Goal: Task Accomplishment & Management: Manage account settings

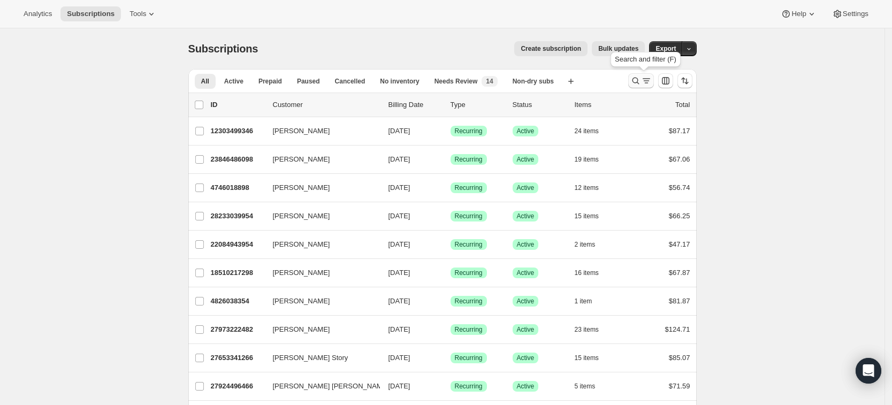
click at [633, 80] on icon "Search and filter results" at bounding box center [635, 80] width 11 height 11
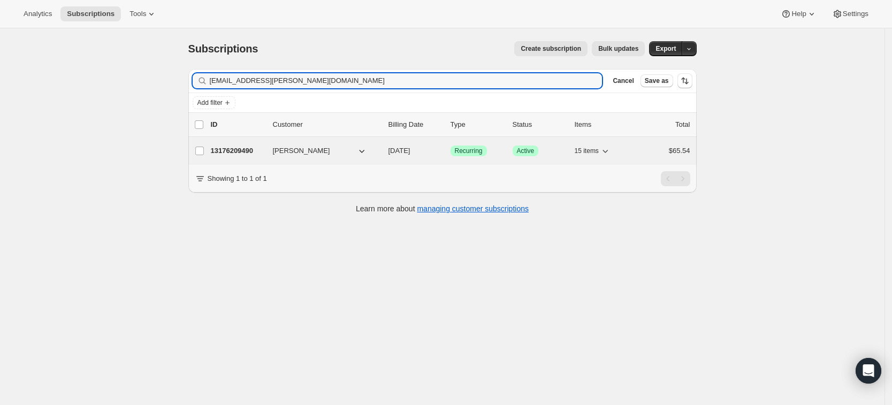
type input "jourdan.o.ramos@gmail.com"
click at [224, 147] on p "13176209490" at bounding box center [237, 150] width 53 height 11
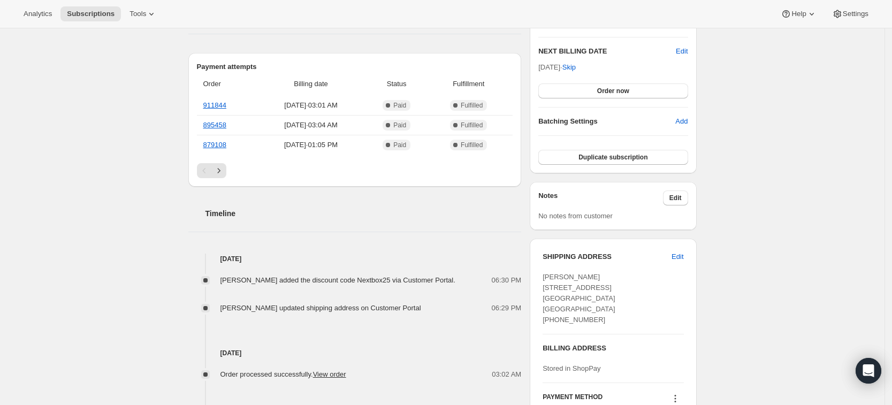
scroll to position [386, 0]
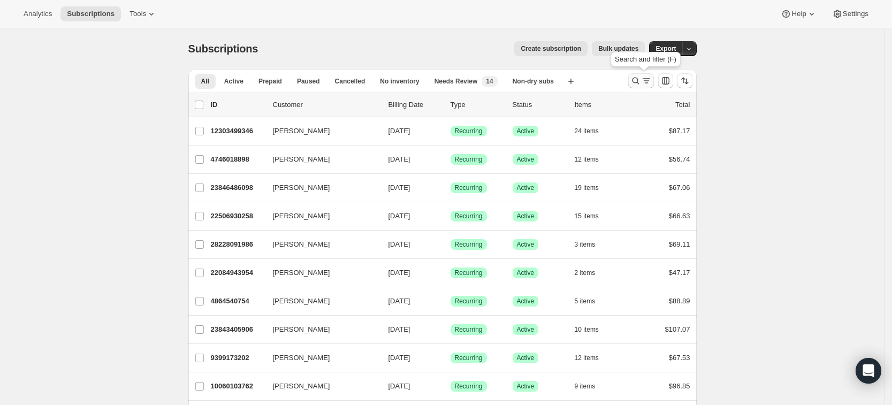
click at [636, 81] on icon "Search and filter results" at bounding box center [635, 81] width 7 height 7
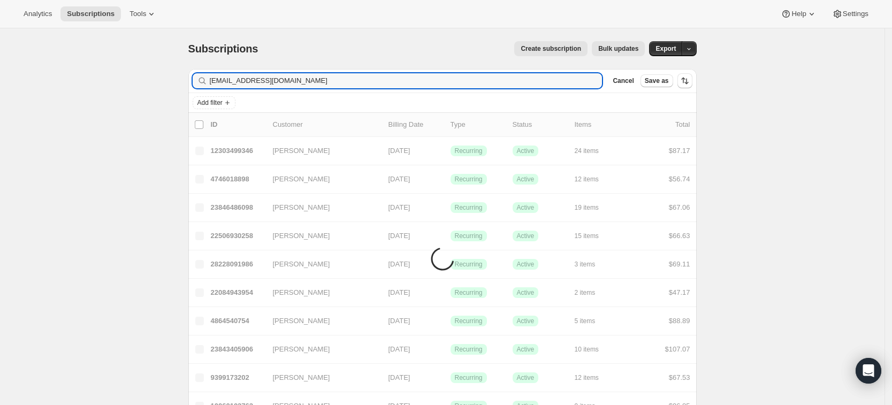
type input "kayoimori@gmail.com"
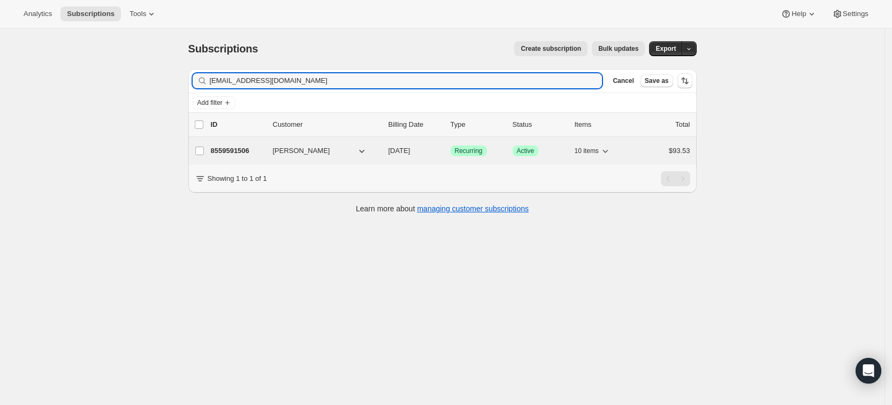
click at [235, 155] on p "8559591506" at bounding box center [237, 150] width 53 height 11
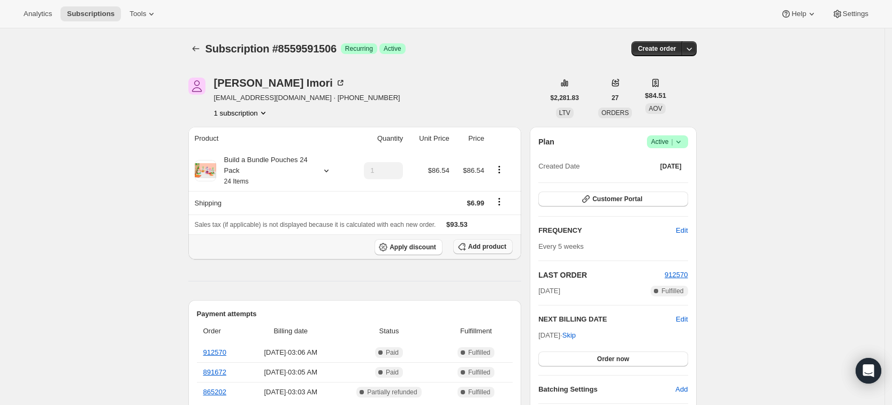
click at [489, 240] on button "Add product" at bounding box center [482, 246] width 59 height 15
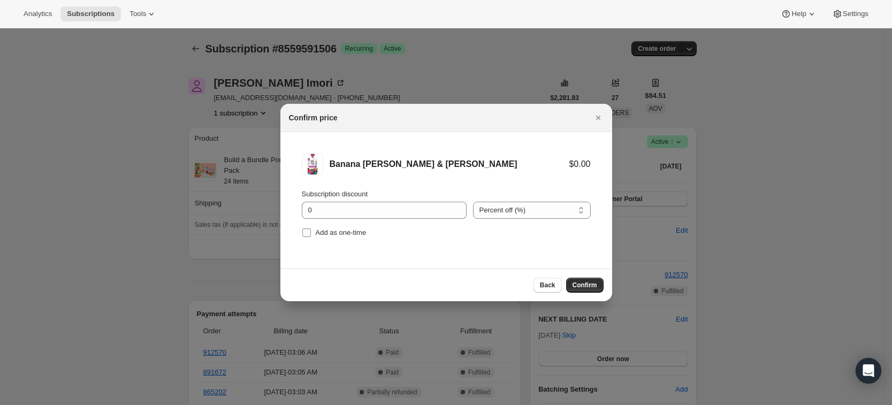
click at [354, 235] on span "Add as one-time" at bounding box center [341, 232] width 51 height 8
click at [311, 235] on input "Add as one-time" at bounding box center [306, 232] width 9 height 9
checkbox input "true"
click at [589, 287] on span "Confirm" at bounding box center [584, 285] width 25 height 9
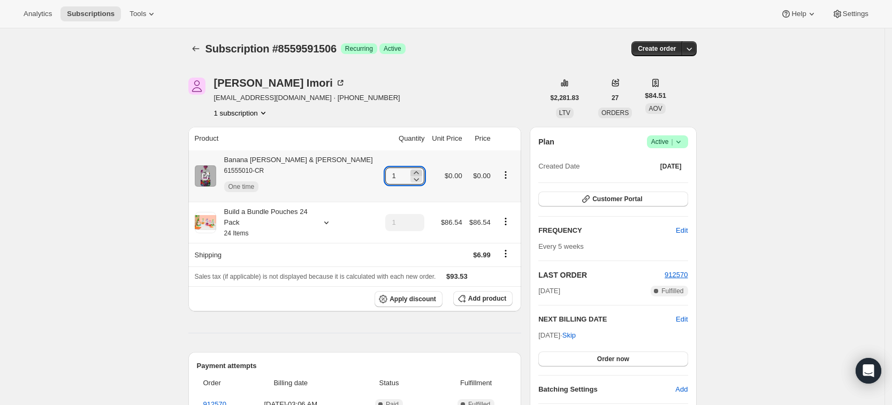
click at [411, 173] on icon at bounding box center [416, 172] width 11 height 11
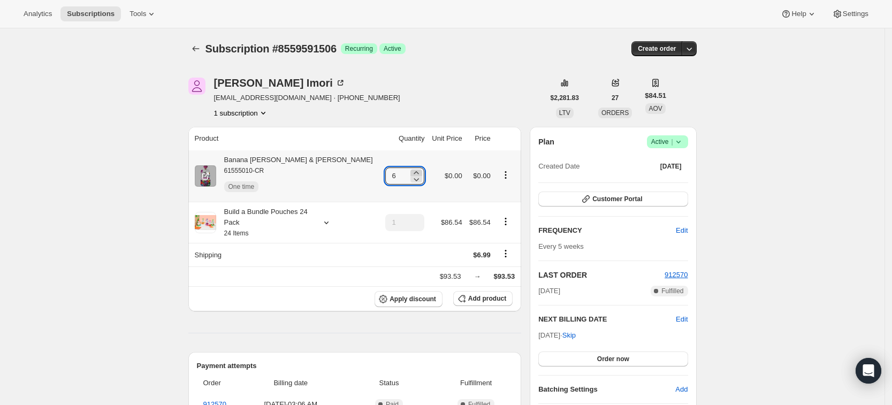
click at [411, 173] on icon at bounding box center [416, 172] width 11 height 11
type input "9"
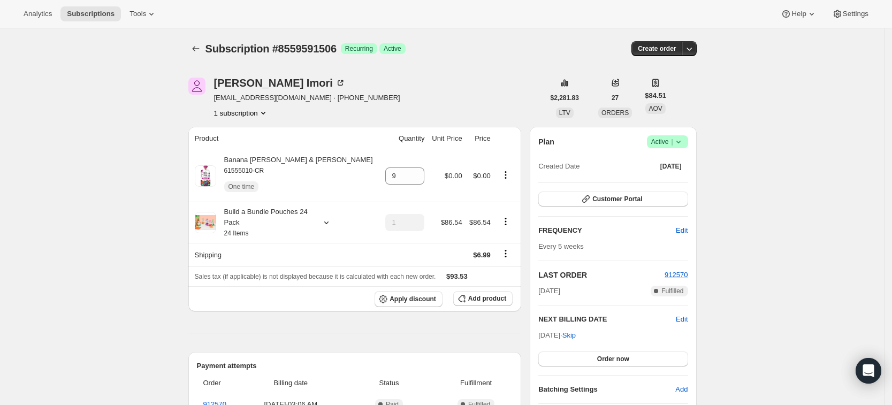
click at [197, 40] on div "Subscription #8559591506. This page is ready Subscription #8559591506 Success R…" at bounding box center [442, 48] width 508 height 41
click at [197, 48] on icon "Subscriptions" at bounding box center [195, 48] width 7 height 5
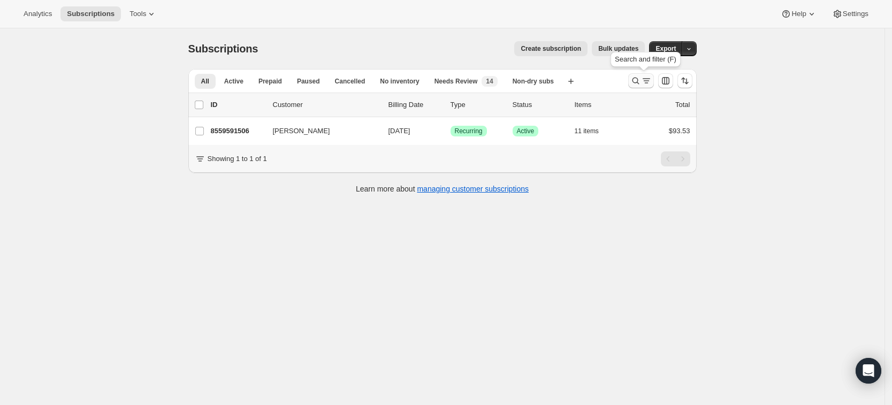
click at [637, 83] on icon "Search and filter results" at bounding box center [635, 80] width 11 height 11
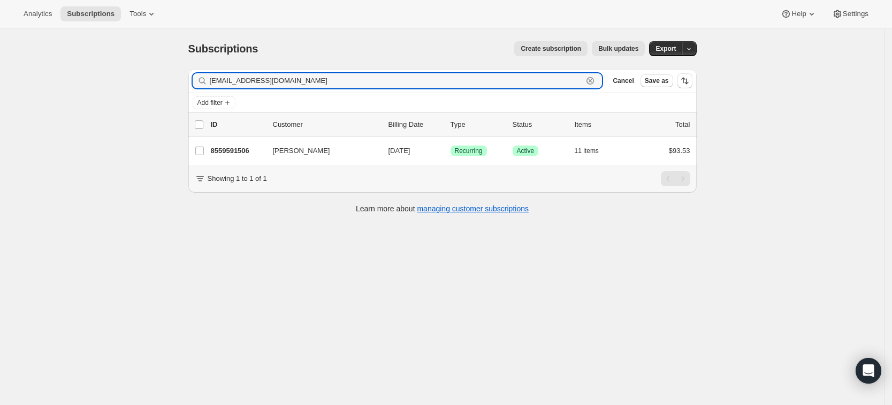
click at [592, 81] on icon "button" at bounding box center [590, 81] width 4 height 4
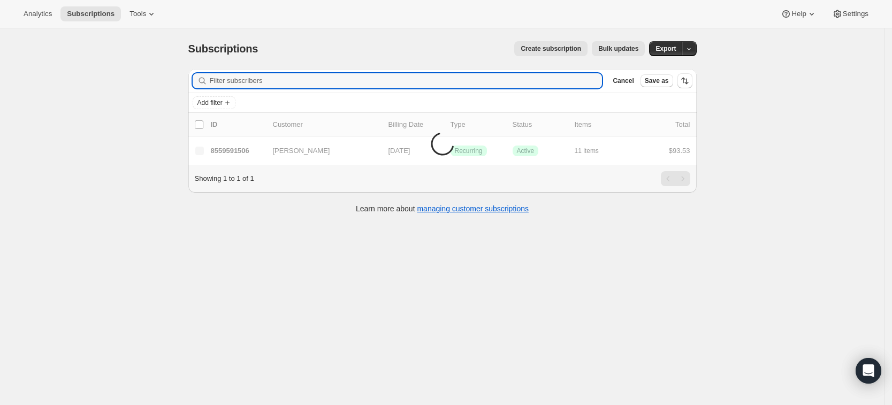
paste input "Brianna Shernell"
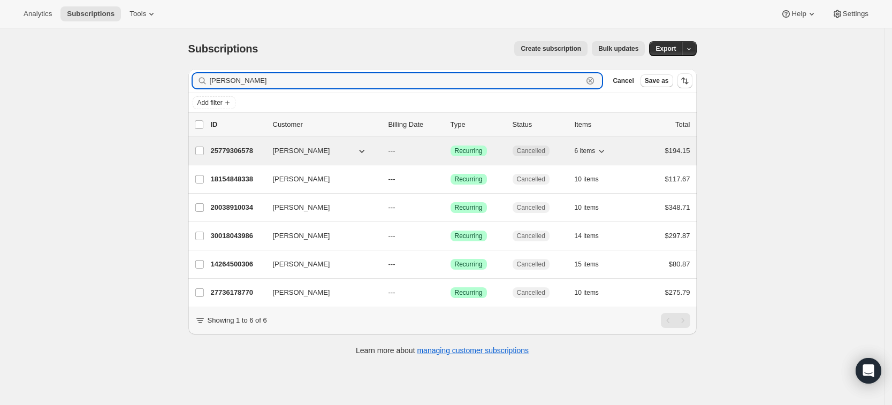
type input "Brianna Shernell"
click at [248, 151] on p "25779306578" at bounding box center [237, 150] width 53 height 11
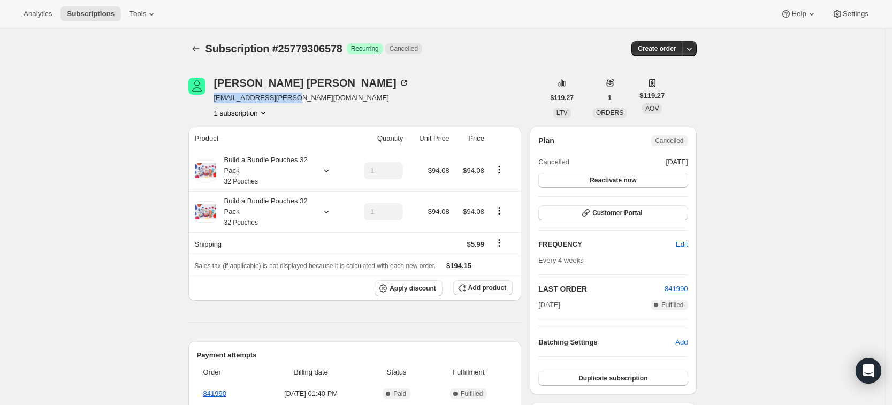
drag, startPoint x: 293, startPoint y: 101, endPoint x: 215, endPoint y: 101, distance: 77.6
click at [215, 101] on div "Brianna Shernell ty.shernell@gmail.com 1 subscription" at bounding box center [366, 98] width 356 height 41
copy span "ty.shernell@gmail.com"
click at [198, 52] on icon "Subscriptions" at bounding box center [195, 48] width 11 height 11
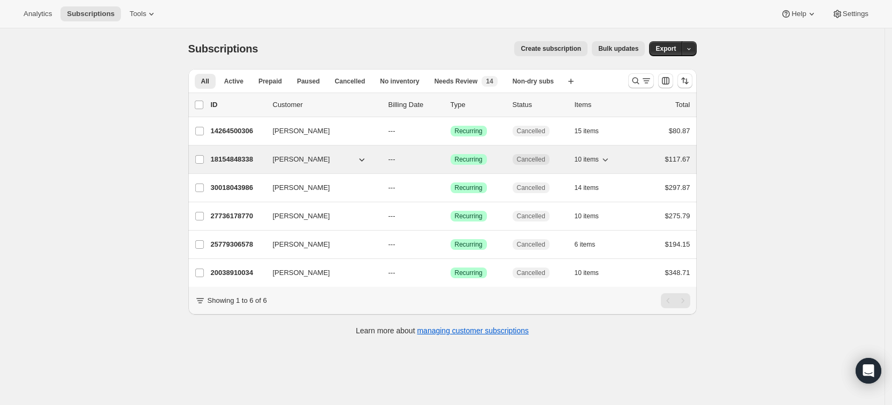
click at [247, 161] on p "18154848338" at bounding box center [237, 159] width 53 height 11
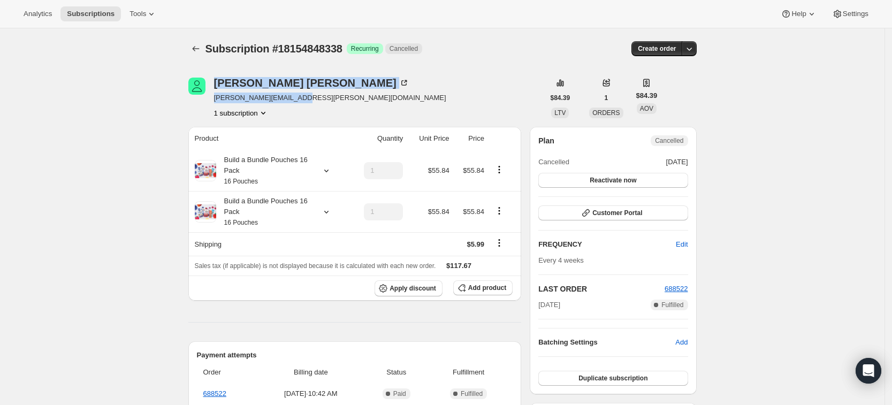
drag, startPoint x: 319, startPoint y: 98, endPoint x: 212, endPoint y: 96, distance: 106.5
click at [212, 96] on div "Brianna Shernell brianna.basta@gmail.com 1 subscription" at bounding box center [366, 98] width 356 height 41
click at [300, 101] on span "brianna.basta@gmail.com" at bounding box center [330, 98] width 232 height 11
drag, startPoint x: 301, startPoint y: 99, endPoint x: 217, endPoint y: 99, distance: 84.0
click at [217, 99] on div "Brianna Shernell brianna.basta@gmail.com 1 subscription" at bounding box center [366, 98] width 356 height 41
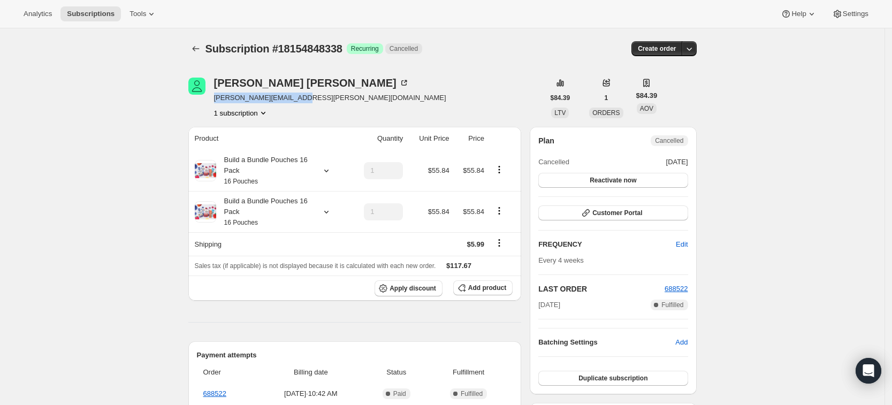
copy span "brianna.basta@gmail.com"
click at [200, 48] on icon "Subscriptions" at bounding box center [195, 48] width 11 height 11
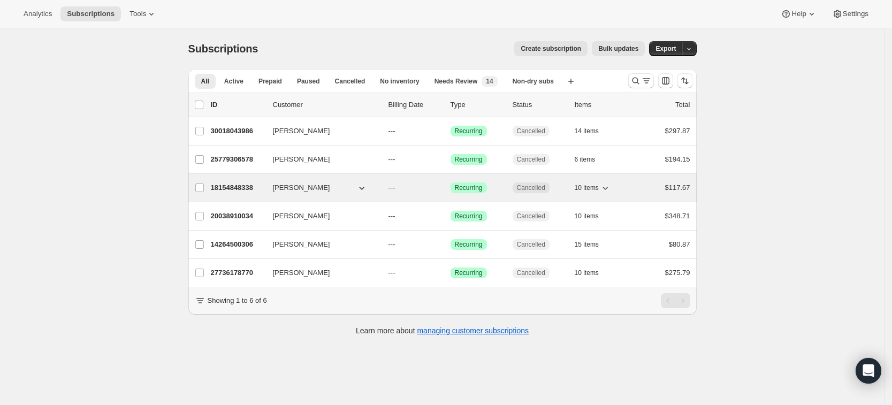
click at [245, 188] on p "18154848338" at bounding box center [237, 187] width 53 height 11
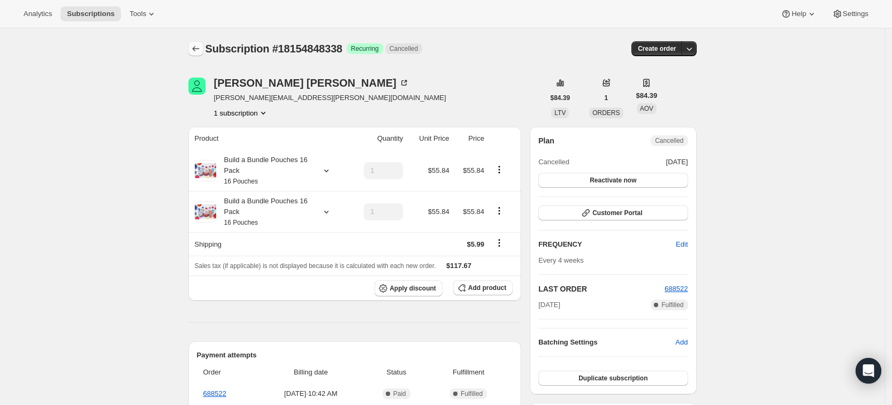
click at [200, 51] on icon "Subscriptions" at bounding box center [195, 48] width 11 height 11
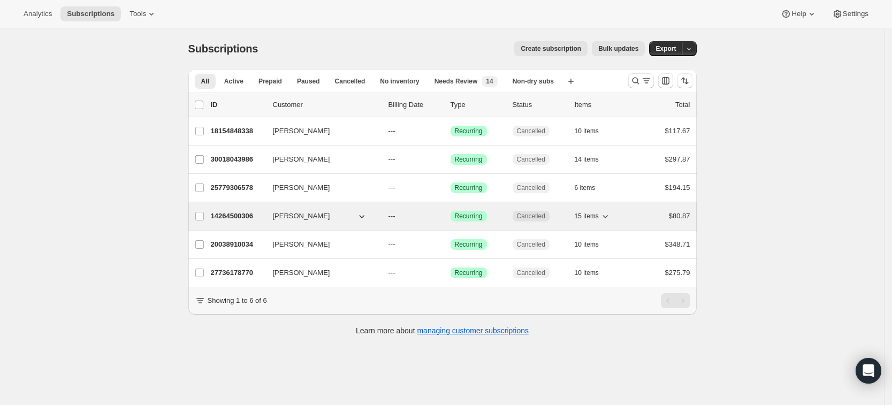
click at [243, 219] on p "14264500306" at bounding box center [237, 216] width 53 height 11
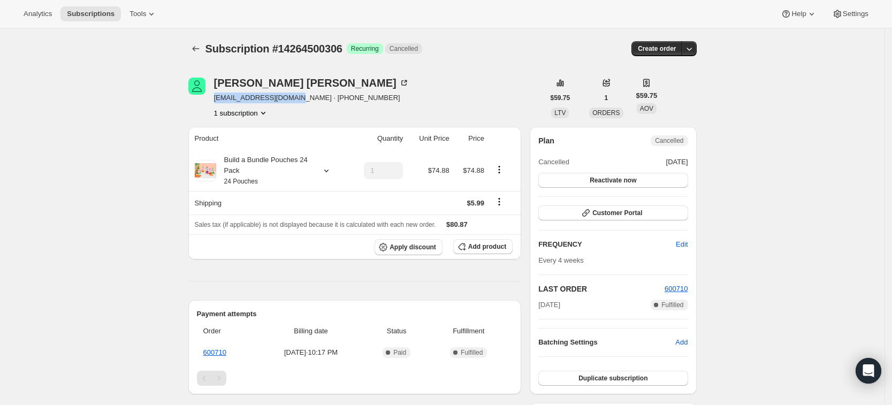
drag, startPoint x: 294, startPoint y: 99, endPoint x: 213, endPoint y: 99, distance: 80.2
click at [213, 99] on div "Brianna Shernell briannabasta@gmail.com · +14143227634 1 subscription" at bounding box center [366, 98] width 356 height 41
copy span "briannabasta@gmail.com"
click at [197, 51] on icon "Subscriptions" at bounding box center [195, 48] width 11 height 11
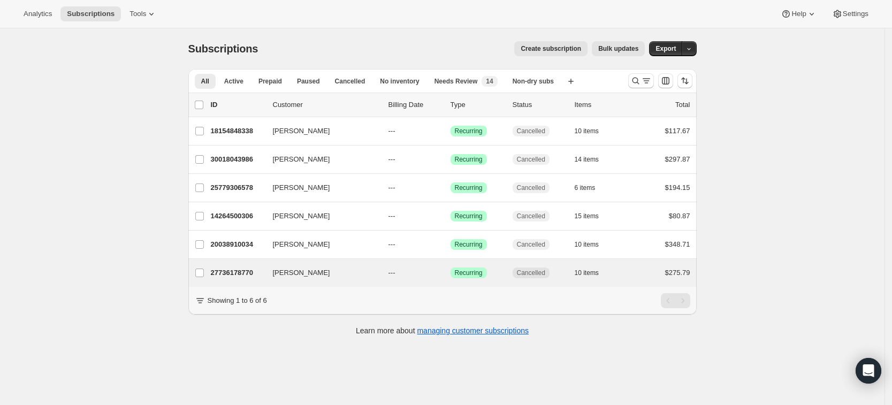
click at [238, 263] on div "Brianna Shernell 27736178770 Brianna Shernell --- Success Recurring Cancelled 1…" at bounding box center [442, 273] width 508 height 28
click at [234, 270] on p "27736178770" at bounding box center [237, 272] width 53 height 11
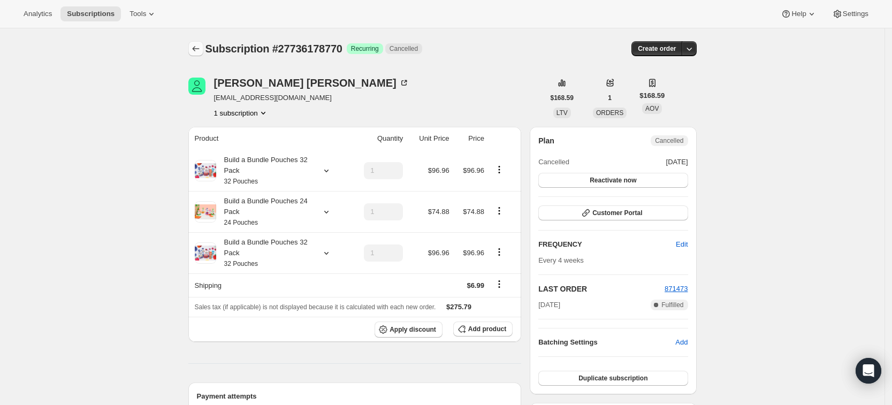
click at [201, 48] on icon "Subscriptions" at bounding box center [195, 48] width 11 height 11
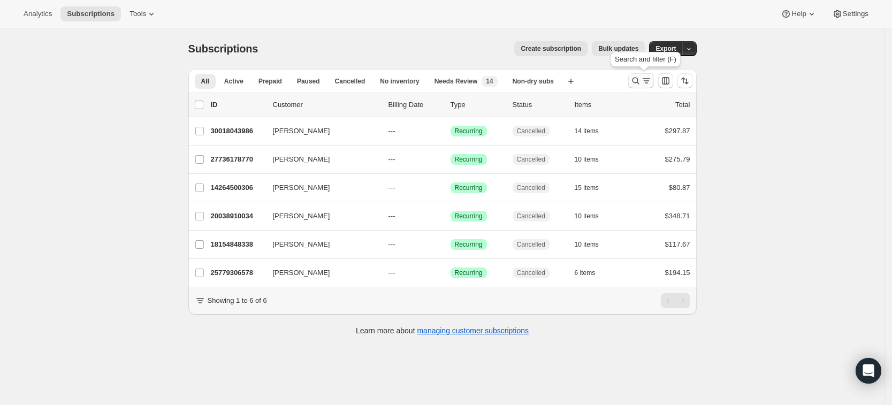
click at [635, 82] on icon "Search and filter results" at bounding box center [635, 80] width 11 height 11
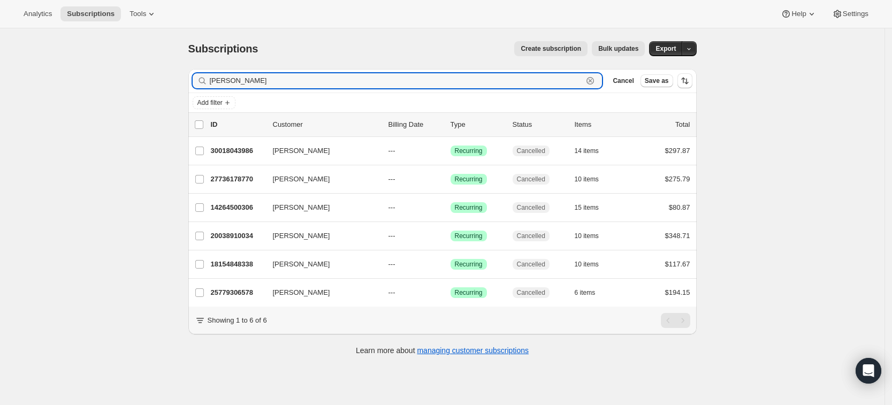
click at [594, 83] on icon "button" at bounding box center [589, 80] width 7 height 7
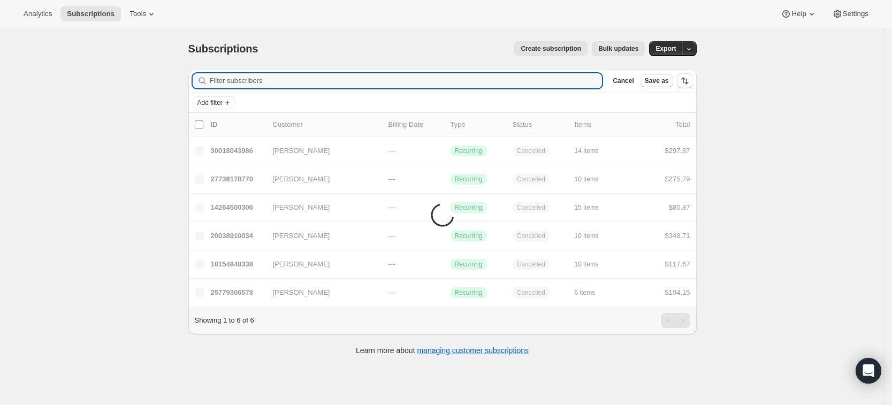
paste input "soh.banerjee@gmail.com"
type input "soh.banerjee@gmail.com"
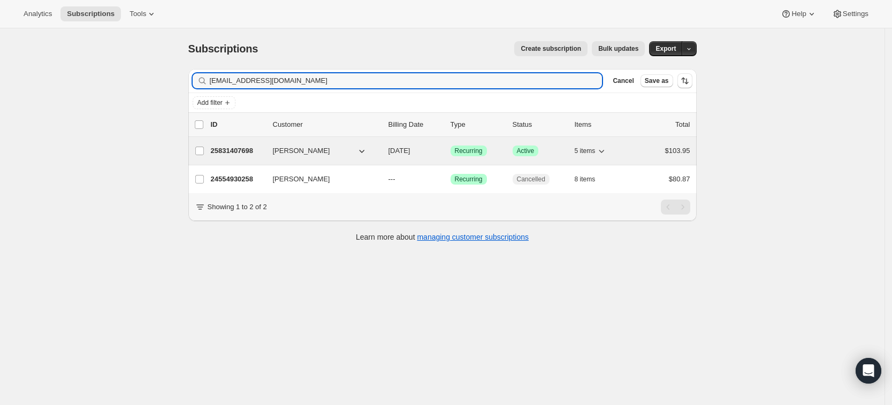
click at [244, 154] on p "25831407698" at bounding box center [237, 150] width 53 height 11
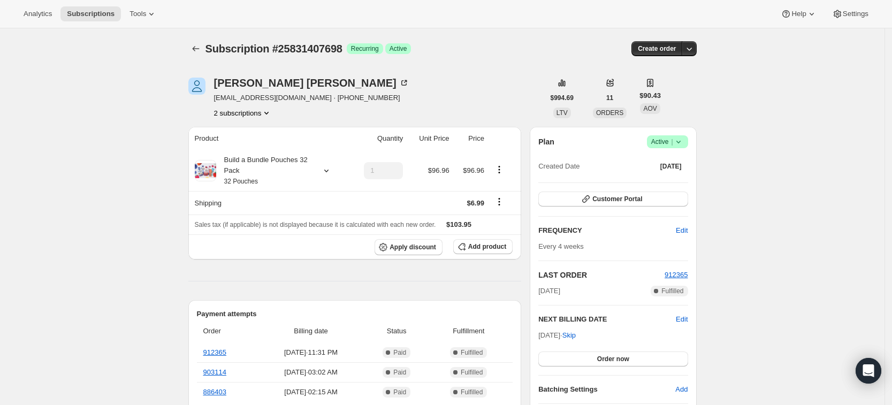
click at [255, 114] on button "2 subscriptions" at bounding box center [243, 113] width 58 height 11
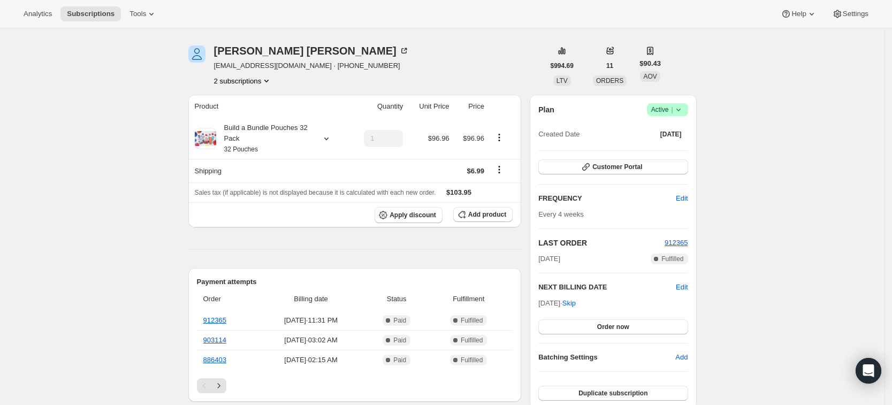
scroll to position [32, 0]
click at [485, 218] on span "Add product" at bounding box center [487, 215] width 38 height 9
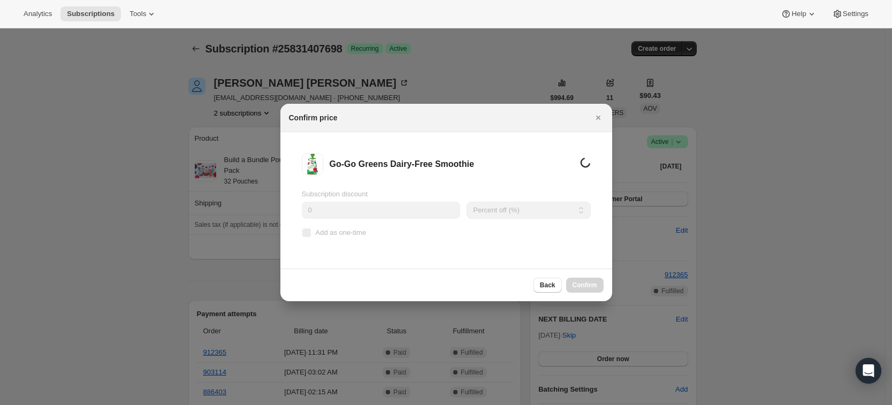
scroll to position [0, 0]
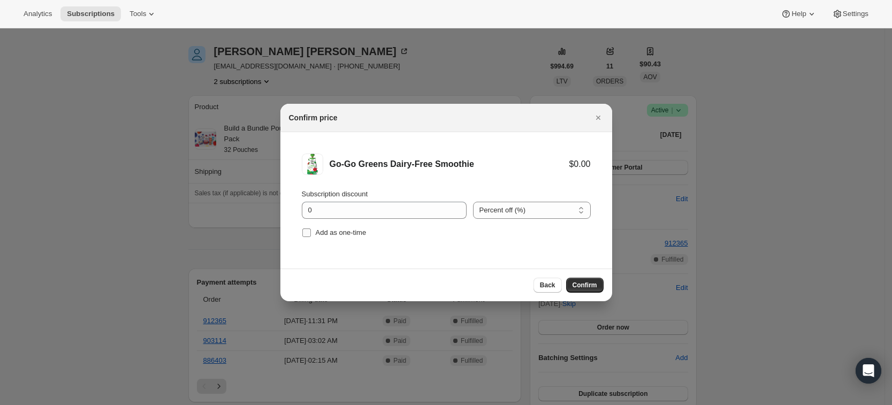
click at [338, 234] on span "Add as one-time" at bounding box center [341, 232] width 51 height 8
click at [311, 234] on input "Add as one-time" at bounding box center [306, 232] width 9 height 9
checkbox input "true"
click at [590, 283] on span "Confirm" at bounding box center [584, 285] width 25 height 9
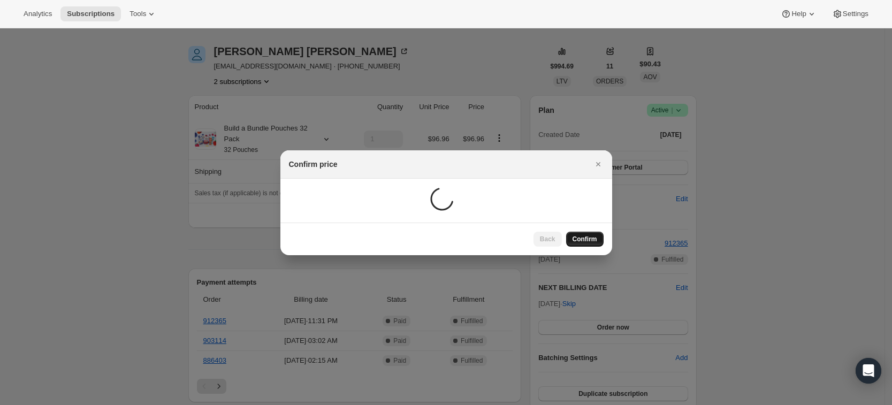
scroll to position [32, 0]
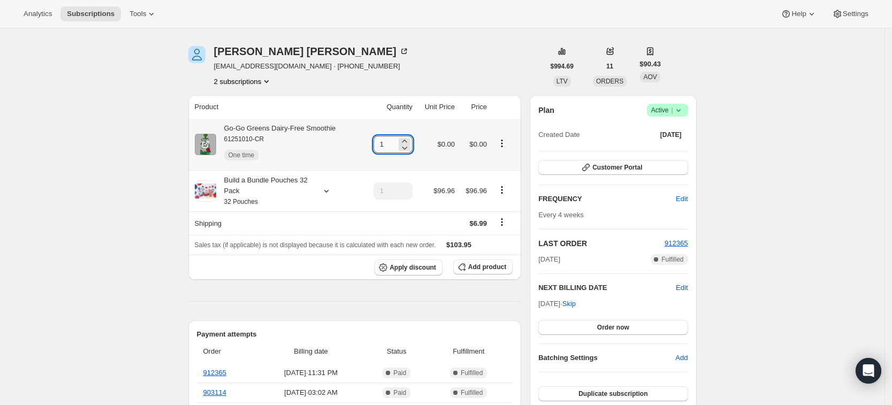
click at [396, 148] on input "1" at bounding box center [384, 144] width 23 height 17
type input "10"
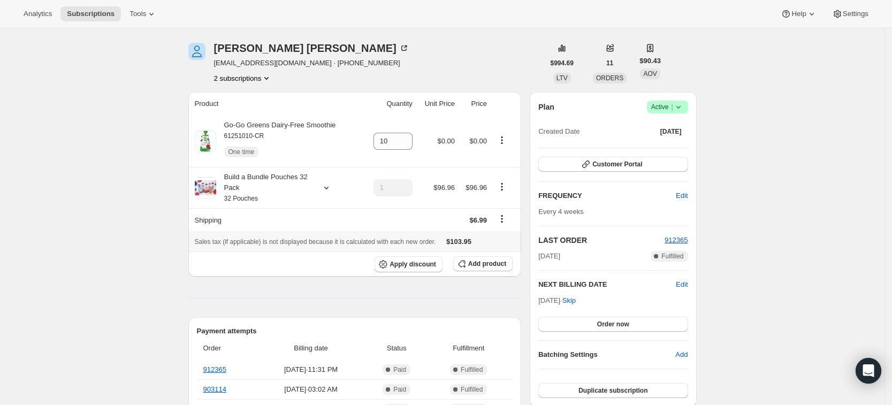
scroll to position [0, 0]
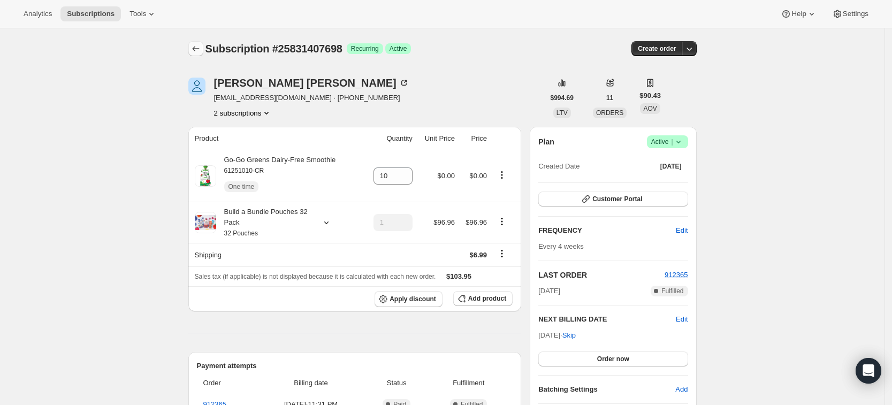
click at [200, 50] on icon "Subscriptions" at bounding box center [195, 48] width 11 height 11
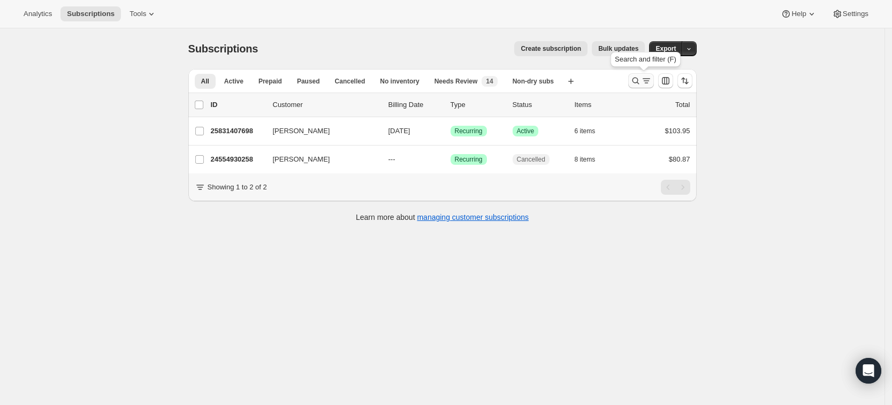
click at [639, 82] on icon "Search and filter results" at bounding box center [635, 80] width 11 height 11
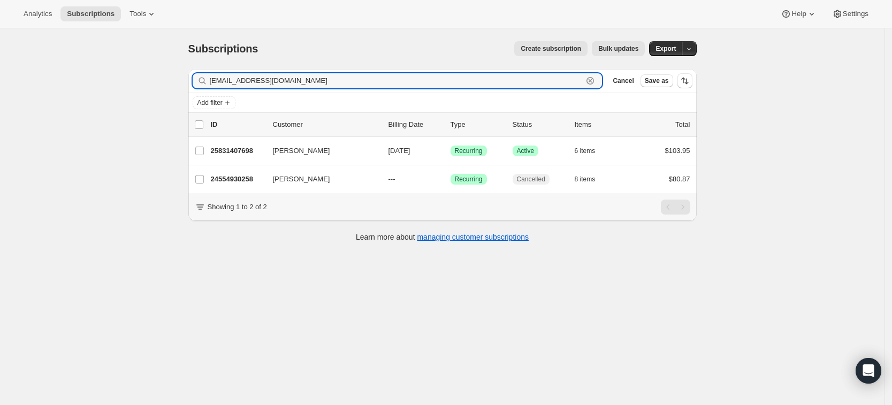
click at [595, 80] on icon "button" at bounding box center [590, 80] width 11 height 11
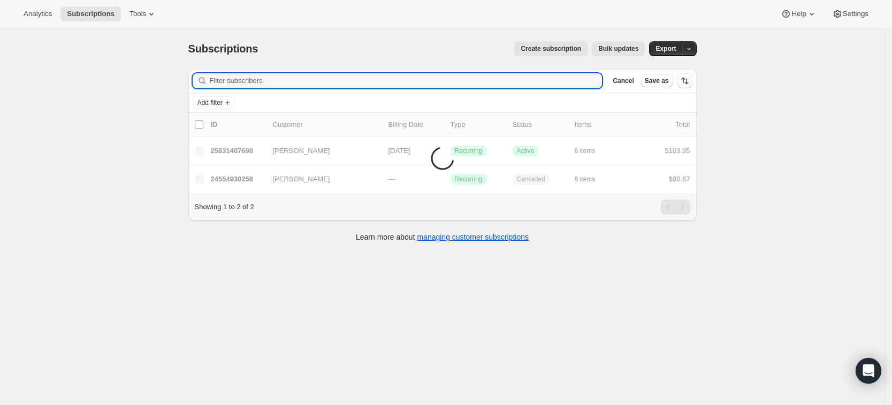
paste input "margaretehle@gmail.com"
type input "margaretehle@gmail.com"
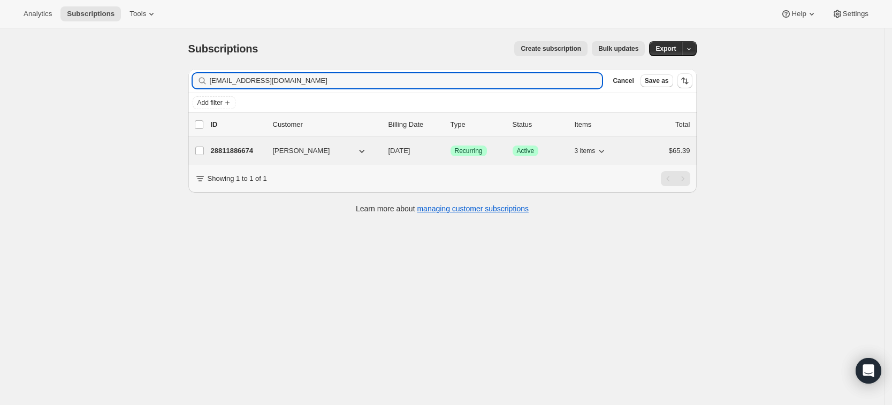
click at [249, 149] on p "28811886674" at bounding box center [237, 150] width 53 height 11
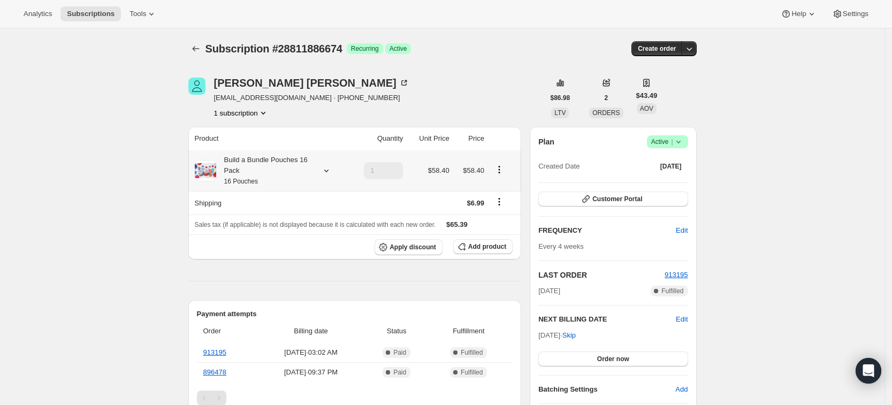
click at [323, 167] on div at bounding box center [324, 170] width 15 height 11
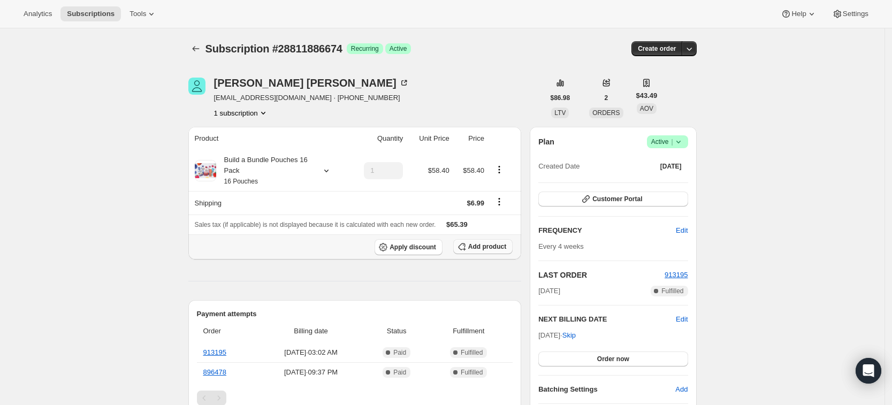
click at [467, 246] on icon "button" at bounding box center [461, 246] width 11 height 11
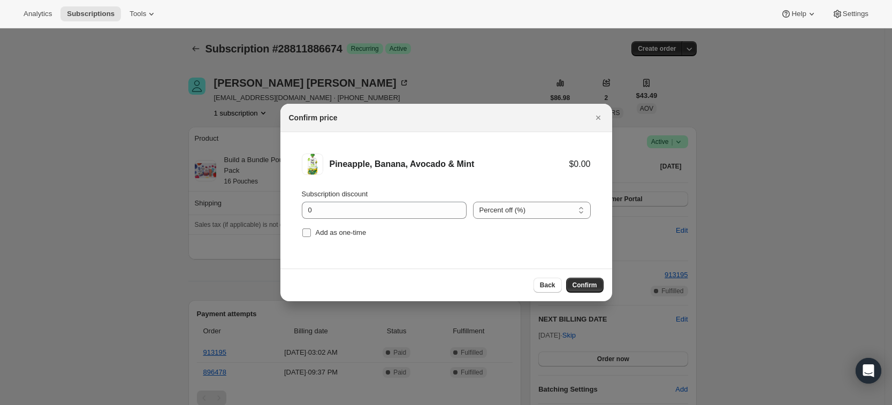
click at [308, 237] on span ":r1vh:" at bounding box center [307, 233] width 10 height 10
click at [308, 237] on input "Add as one-time" at bounding box center [306, 232] width 9 height 9
checkbox input "true"
click at [586, 282] on span "Confirm" at bounding box center [584, 285] width 25 height 9
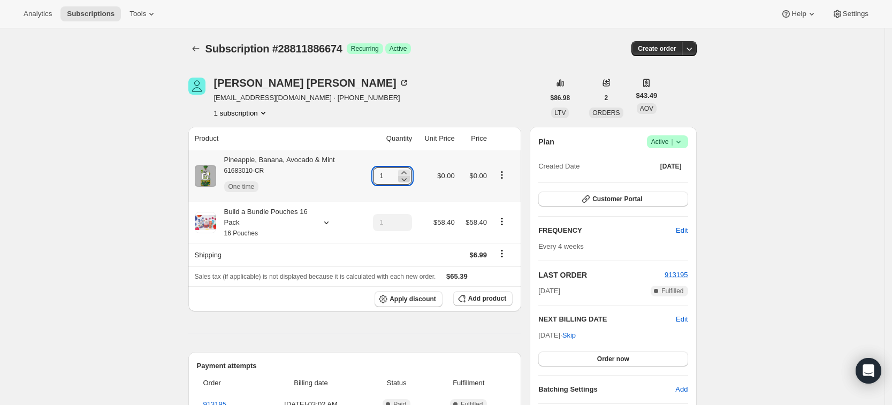
click at [407, 175] on icon at bounding box center [403, 179] width 11 height 11
click at [409, 171] on icon at bounding box center [403, 172] width 11 height 11
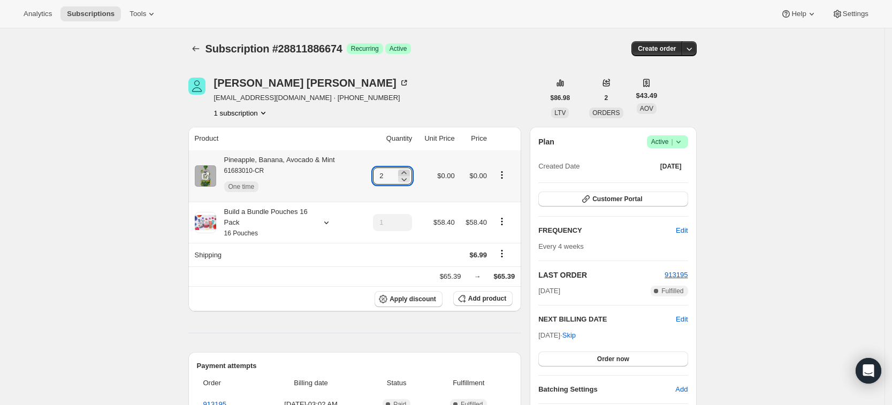
type input "3"
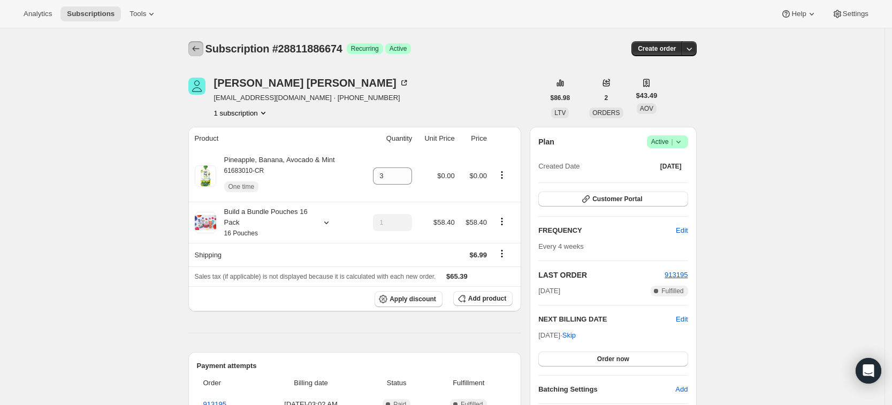
click at [199, 48] on icon "Subscriptions" at bounding box center [195, 48] width 11 height 11
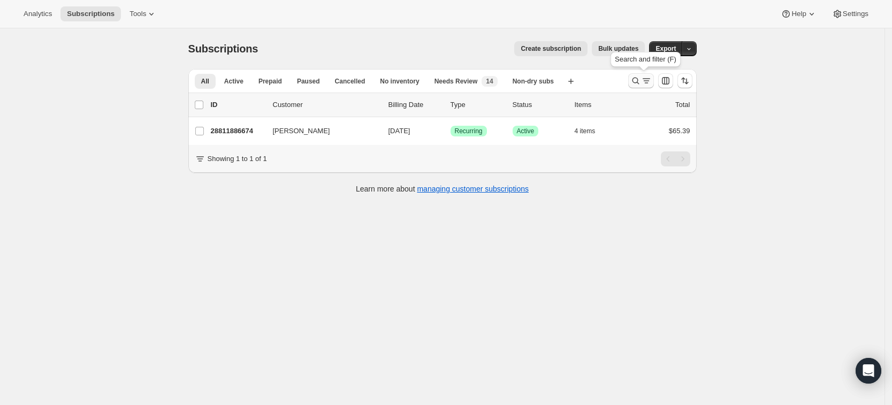
click at [640, 86] on icon "Search and filter results" at bounding box center [635, 80] width 11 height 11
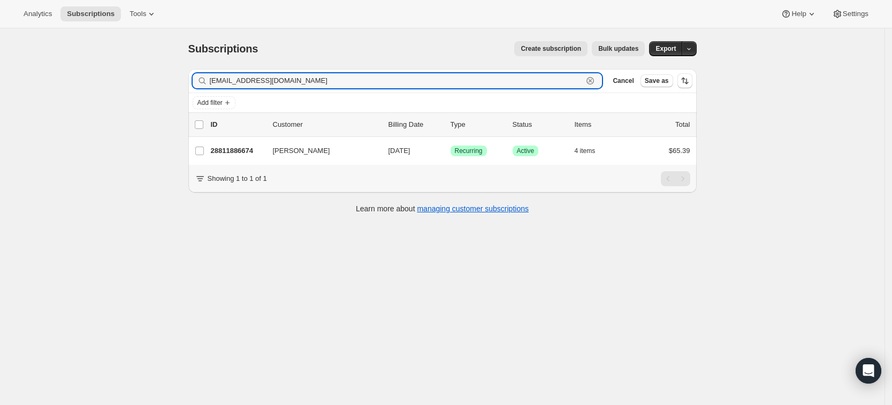
click at [592, 80] on icon "button" at bounding box center [590, 81] width 4 height 4
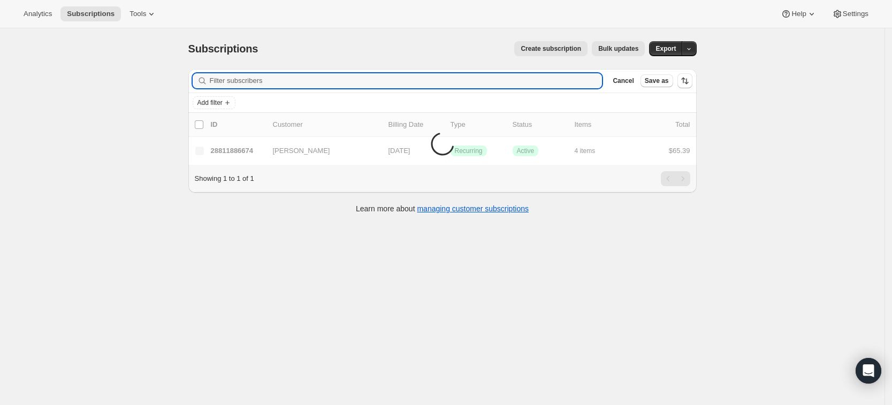
paste input "westwalsh1@gmail.com"
type input "westwalsh1@gmail.com"
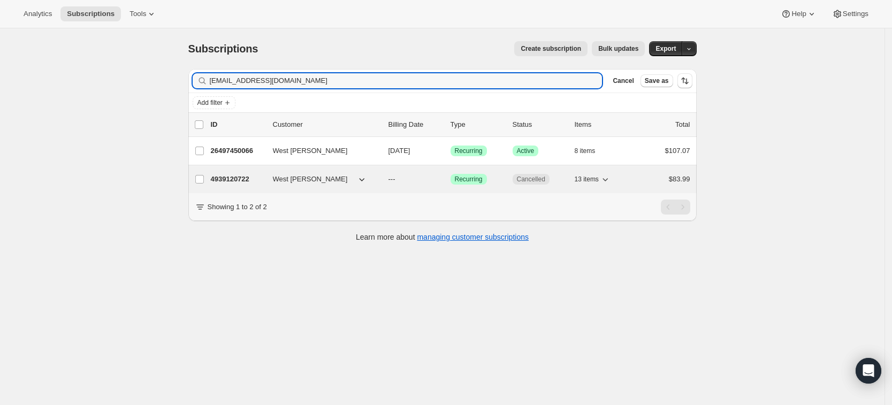
click at [244, 176] on p "4939120722" at bounding box center [237, 179] width 53 height 11
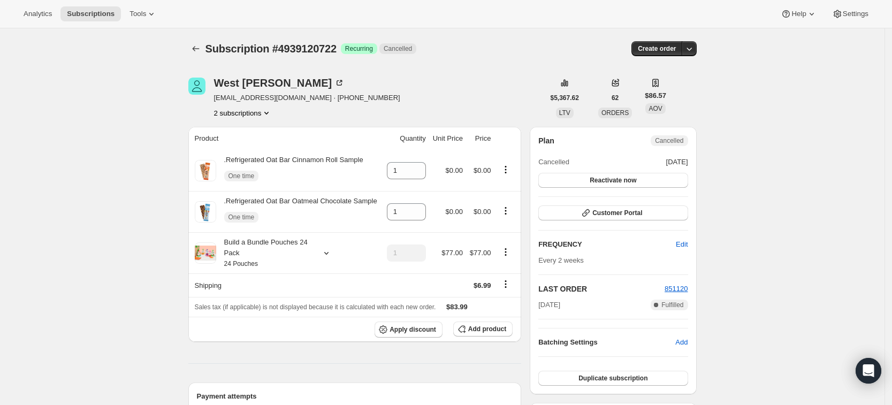
click at [255, 116] on button "2 subscriptions" at bounding box center [243, 113] width 58 height 11
click at [246, 133] on span "26497450066" at bounding box center [232, 133] width 43 height 8
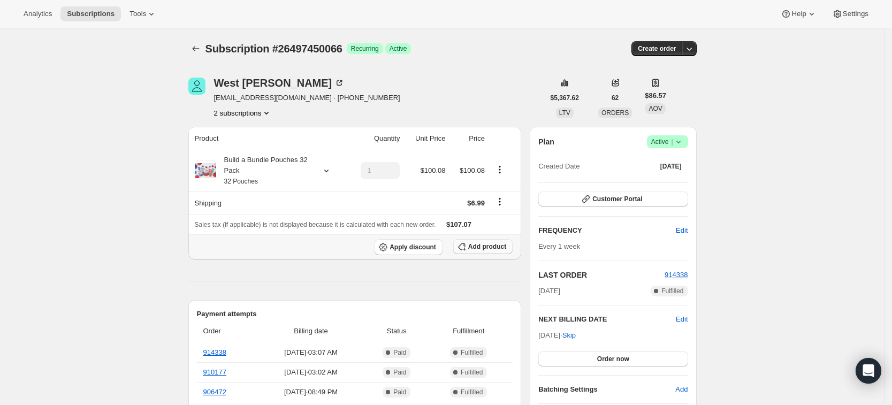
click at [483, 249] on span "Add product" at bounding box center [487, 246] width 38 height 9
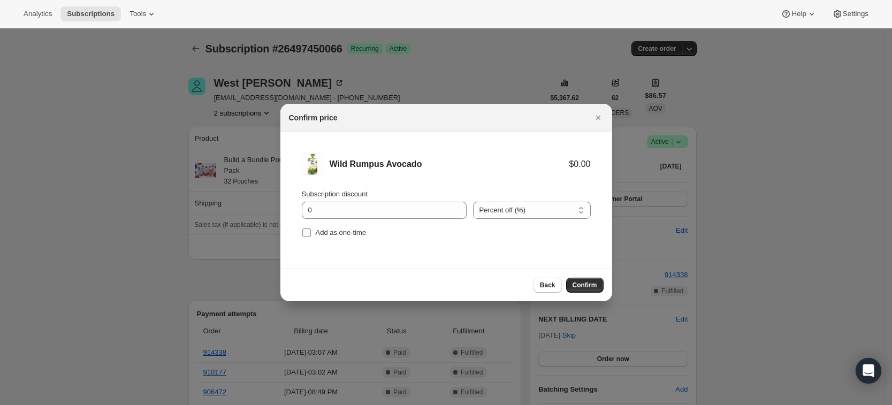
click at [339, 231] on span "Add as one-time" at bounding box center [341, 232] width 51 height 8
click at [311, 231] on input "Add as one-time" at bounding box center [306, 232] width 9 height 9
checkbox input "true"
click at [578, 284] on span "Confirm" at bounding box center [584, 285] width 25 height 9
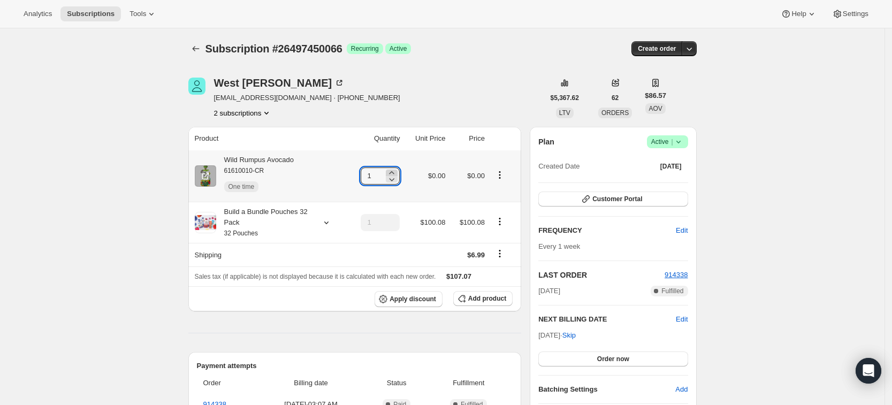
click at [397, 171] on icon at bounding box center [391, 172] width 11 height 11
type input "3"
click at [325, 223] on icon at bounding box center [326, 222] width 11 height 11
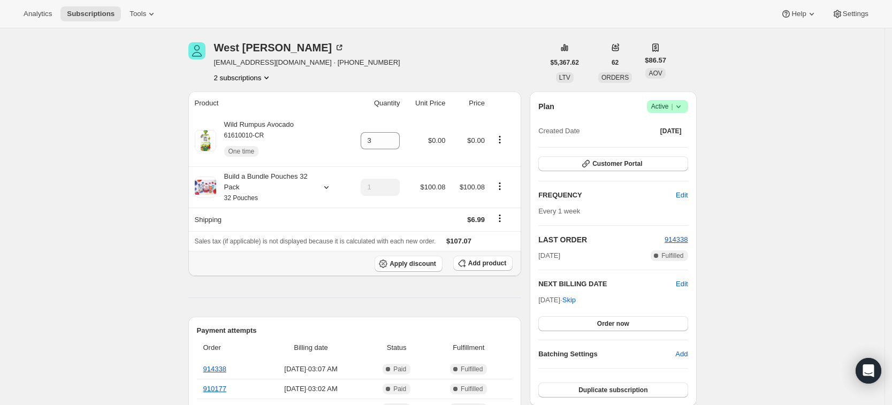
scroll to position [2, 0]
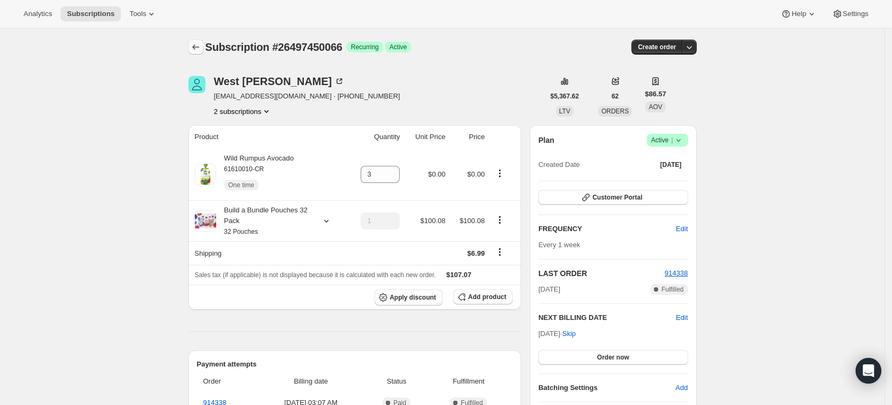
click at [198, 47] on icon "Subscriptions" at bounding box center [195, 46] width 7 height 5
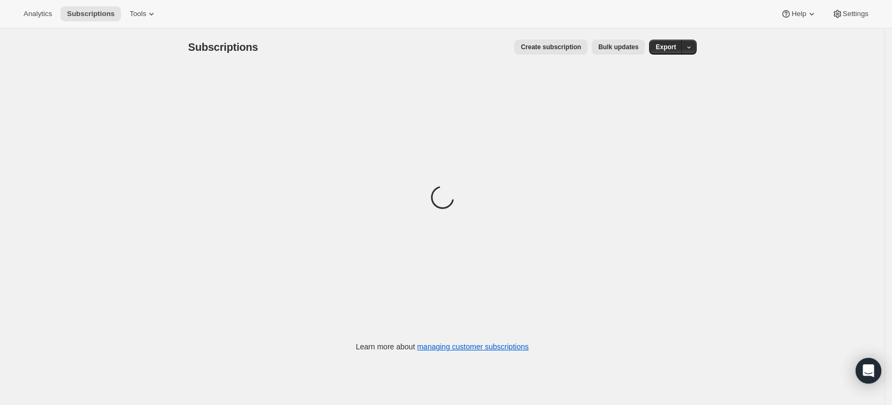
scroll to position [1, 0]
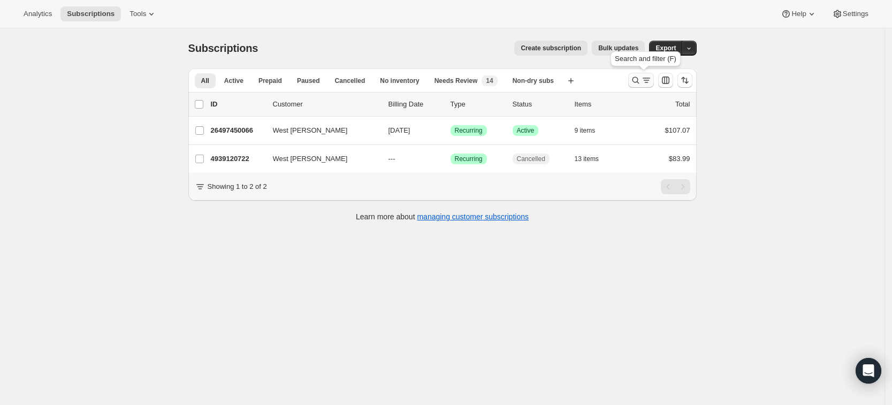
click at [635, 80] on icon "Search and filter results" at bounding box center [635, 80] width 7 height 7
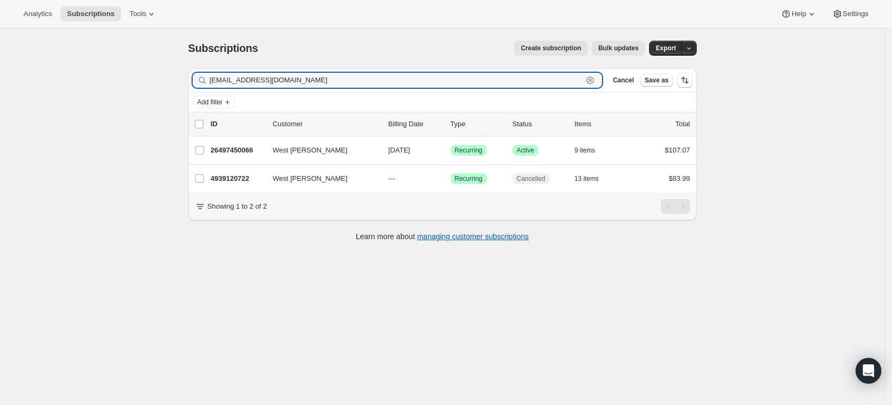
click at [595, 80] on icon "button" at bounding box center [590, 80] width 11 height 11
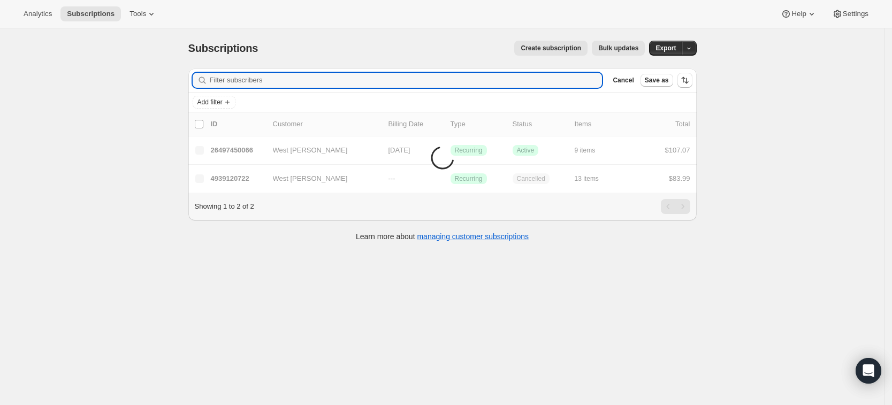
paste input "mauriciomiranda1985@gmail.com"
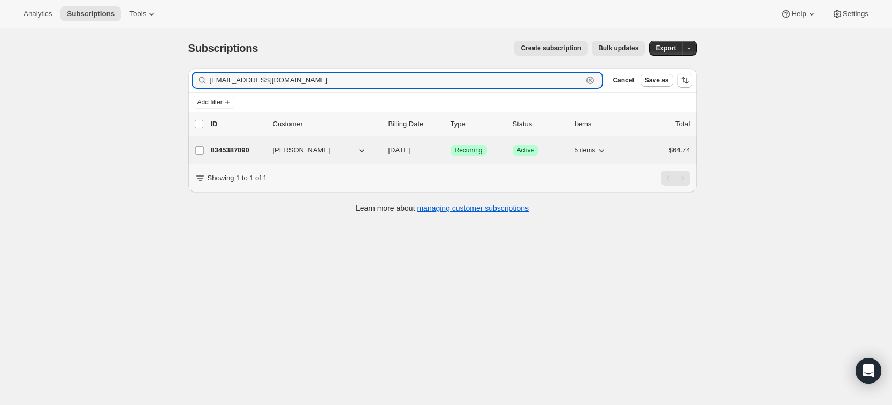
type input "mauriciomiranda1985@gmail.com"
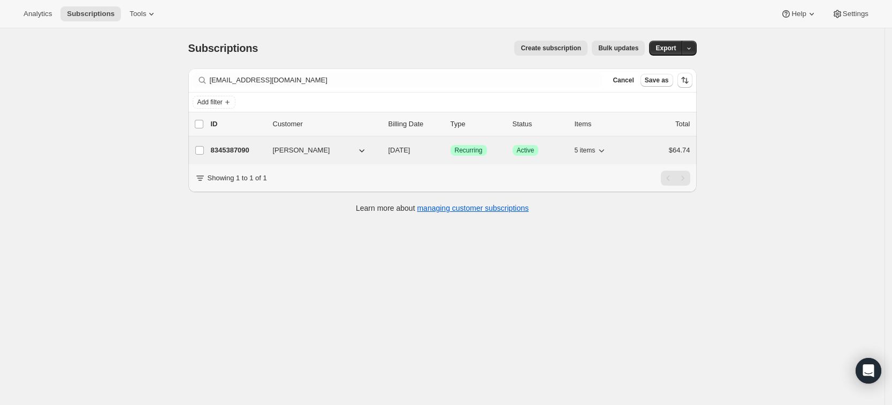
click at [232, 149] on p "8345387090" at bounding box center [237, 150] width 53 height 11
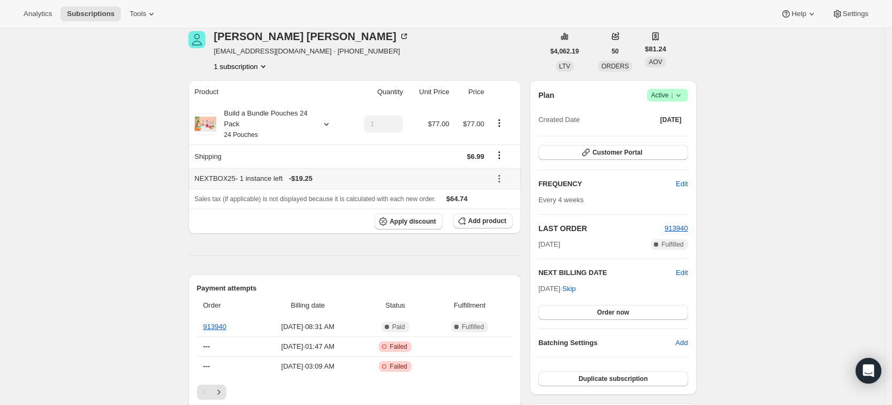
scroll to position [45, 0]
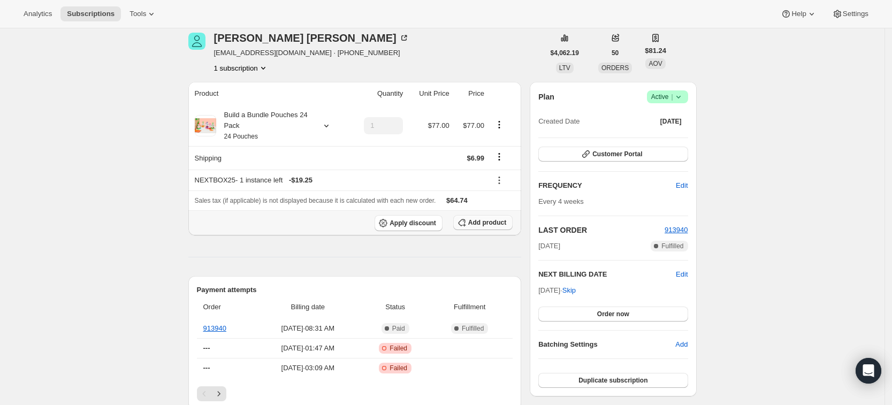
click at [480, 229] on button "Add product" at bounding box center [482, 222] width 59 height 15
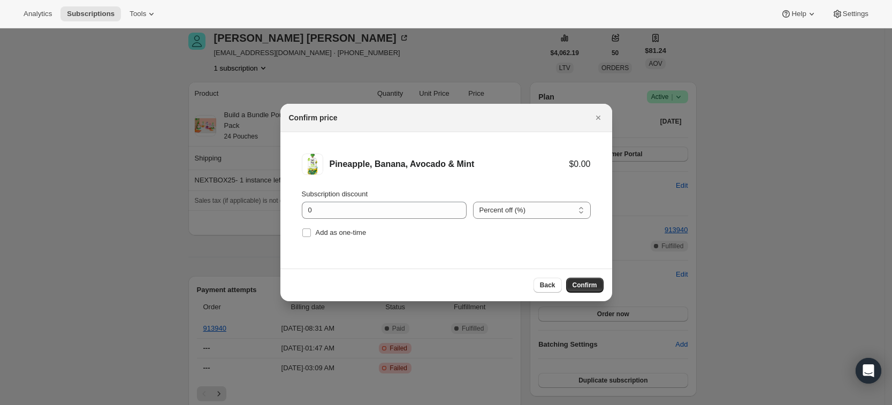
scroll to position [0, 0]
click at [349, 233] on span "Add as one-time" at bounding box center [341, 232] width 51 height 8
click at [311, 233] on input "Add as one-time" at bounding box center [306, 232] width 9 height 9
checkbox input "true"
click at [578, 282] on span "Confirm" at bounding box center [584, 285] width 25 height 9
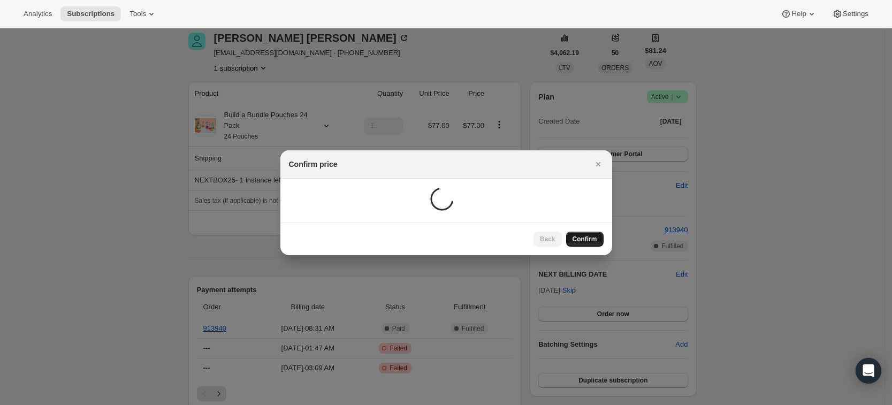
scroll to position [45, 0]
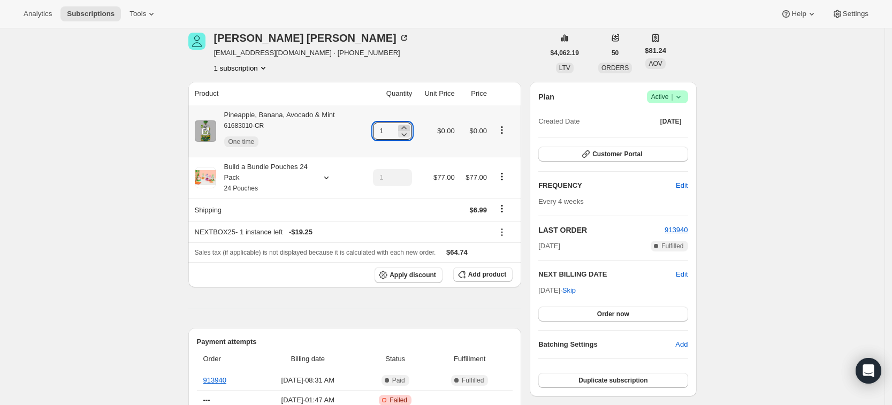
click at [409, 126] on icon at bounding box center [403, 127] width 11 height 11
type input "3"
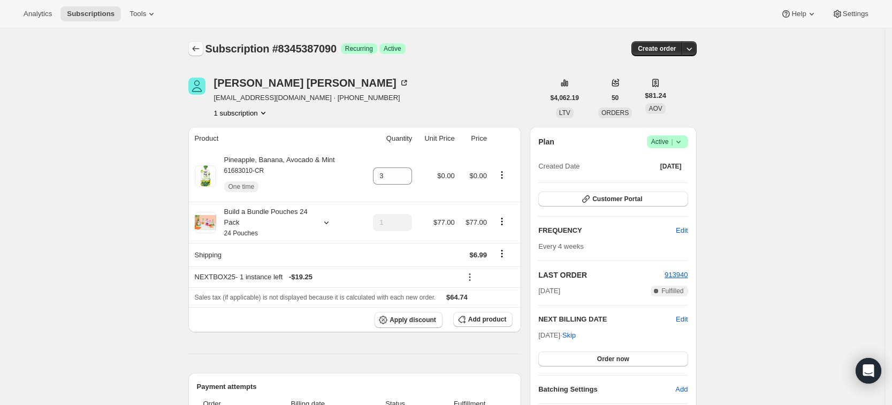
click at [201, 46] on icon "Subscriptions" at bounding box center [195, 48] width 11 height 11
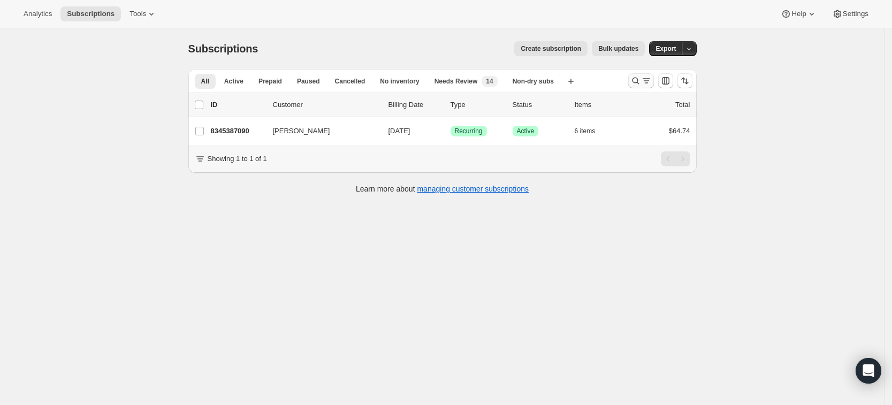
click at [637, 81] on icon "Search and filter results" at bounding box center [635, 80] width 11 height 11
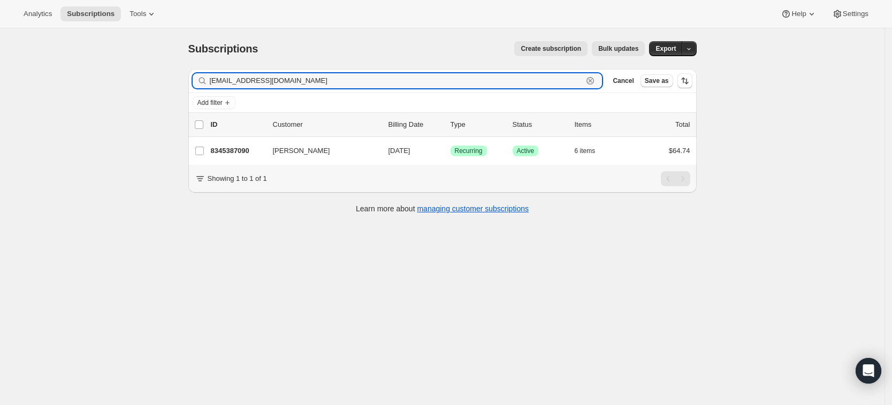
click at [595, 85] on icon "button" at bounding box center [590, 80] width 11 height 11
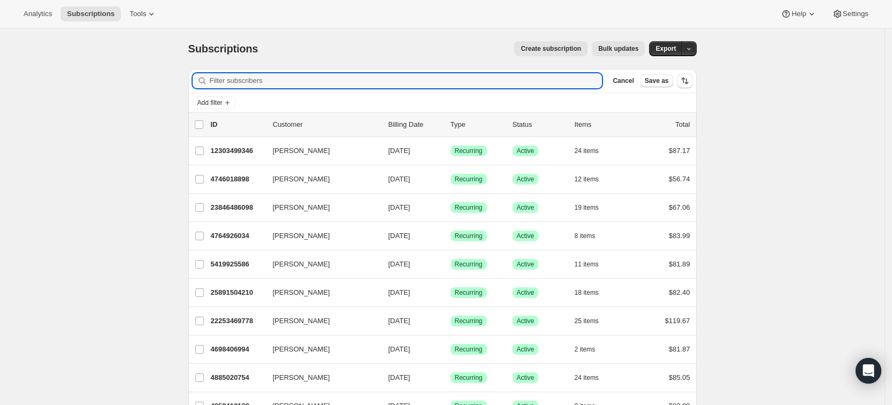
click at [221, 88] on div "Filter subscribers Cancel Save as" at bounding box center [442, 81] width 508 height 24
click at [221, 83] on input "Filter subscribers" at bounding box center [406, 80] width 393 height 15
paste input "ren31394@aim.com"
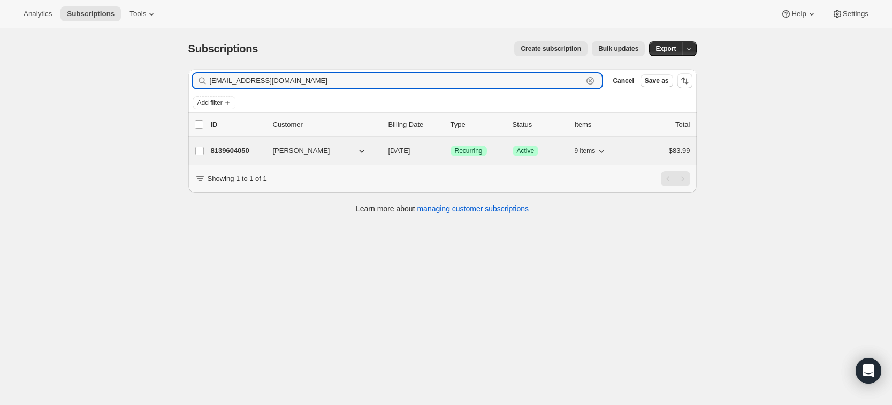
type input "ren31394@aim.com"
click at [225, 152] on p "8139604050" at bounding box center [237, 150] width 53 height 11
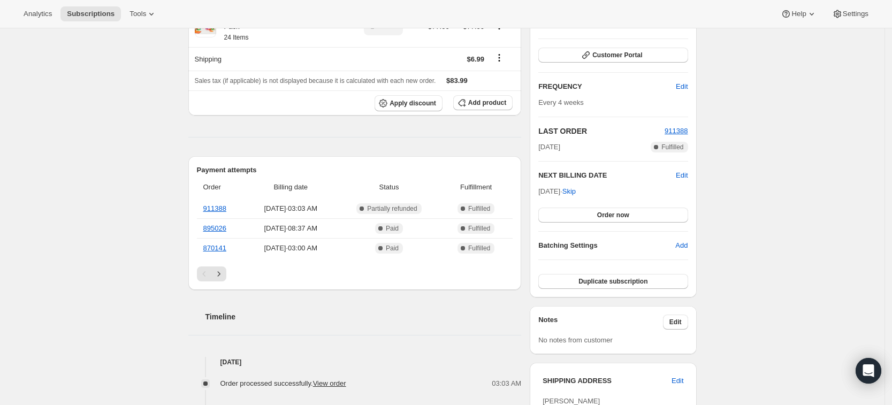
scroll to position [142, 0]
click at [486, 105] on span "Add product" at bounding box center [487, 104] width 38 height 9
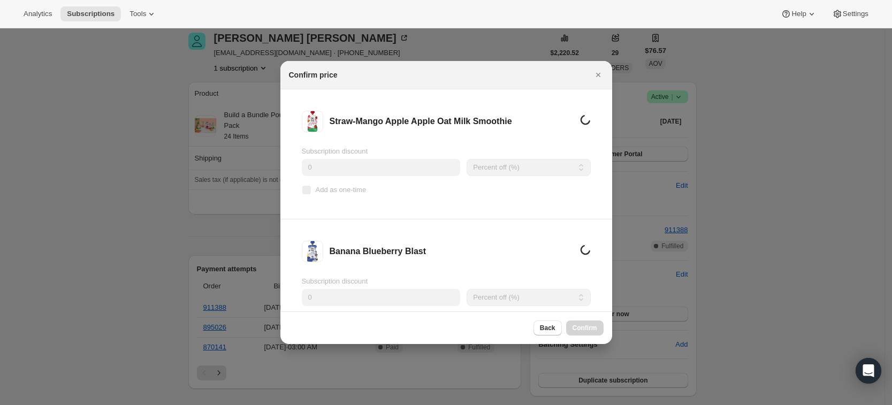
scroll to position [0, 0]
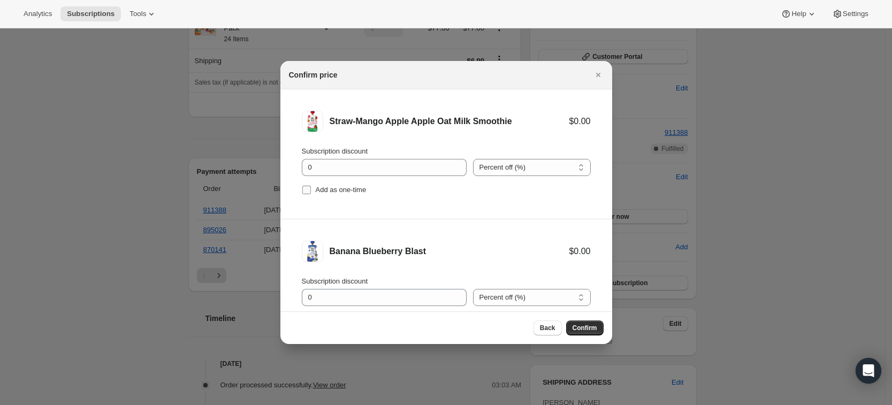
click at [354, 195] on span "Add as one-time" at bounding box center [341, 190] width 51 height 11
click at [311, 194] on input "Add as one-time" at bounding box center [306, 190] width 9 height 9
checkbox input "true"
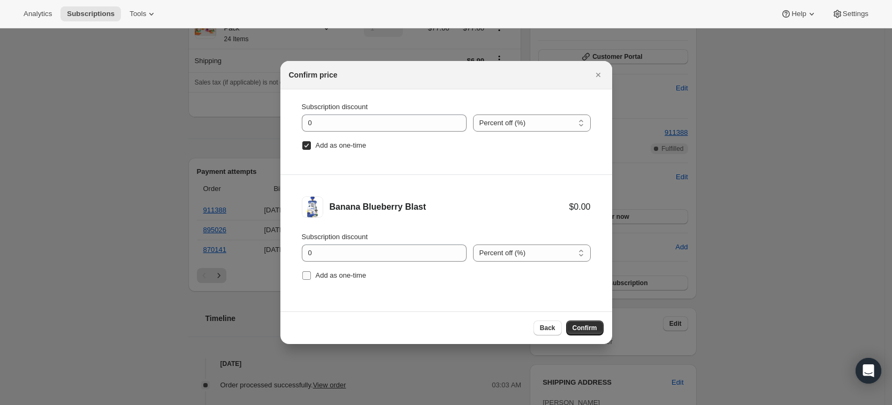
click at [342, 275] on span "Add as one-time" at bounding box center [341, 275] width 51 height 8
click at [311, 275] on input "Add as one-time" at bounding box center [306, 275] width 9 height 9
checkbox input "true"
click at [583, 328] on span "Confirm" at bounding box center [584, 328] width 25 height 9
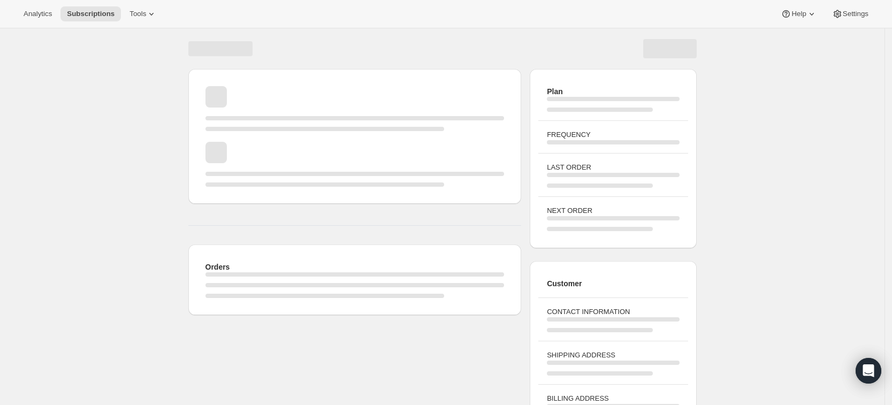
scroll to position [79, 0]
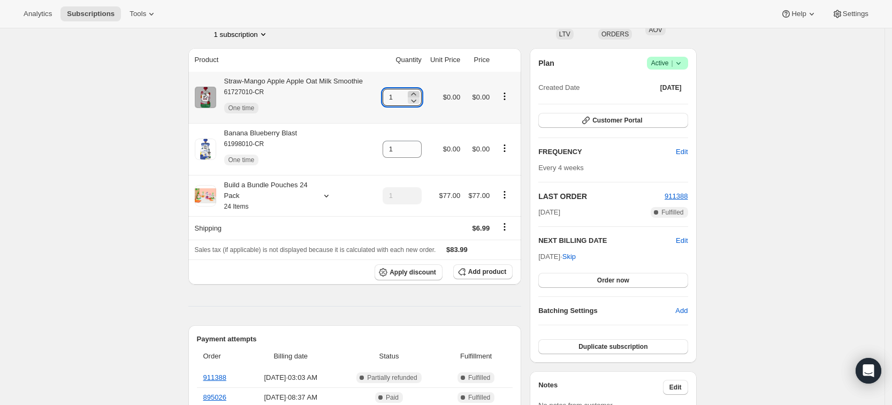
click at [416, 93] on icon at bounding box center [413, 94] width 5 height 3
type input "3"
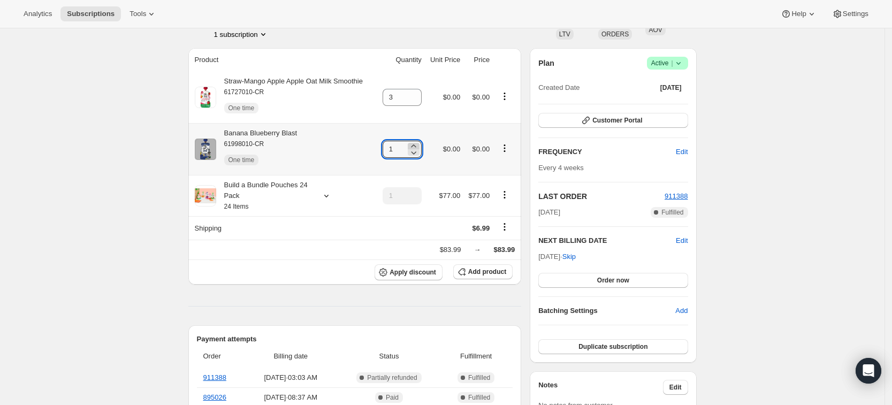
click at [419, 145] on icon at bounding box center [413, 146] width 11 height 11
type input "3"
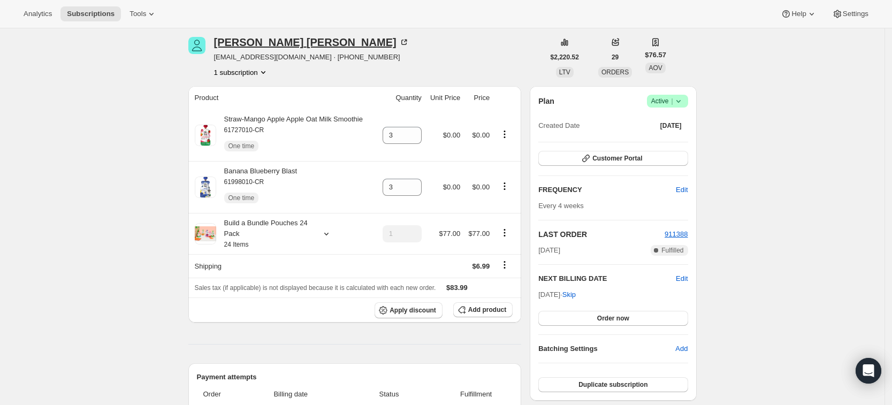
scroll to position [0, 0]
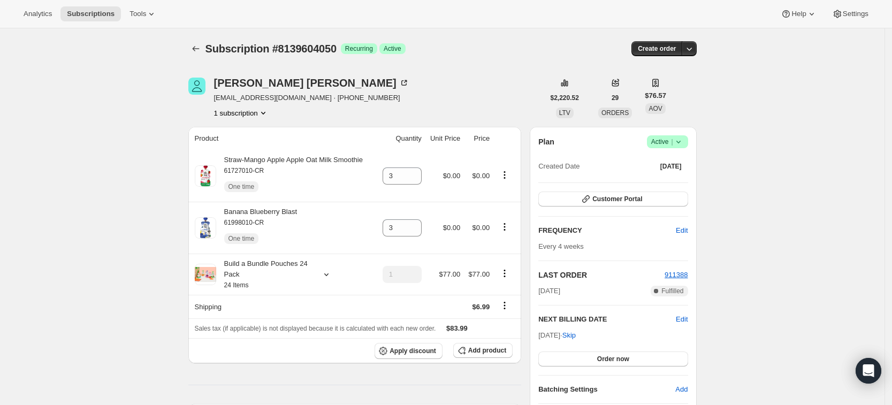
click at [198, 50] on icon "Subscriptions" at bounding box center [195, 48] width 11 height 11
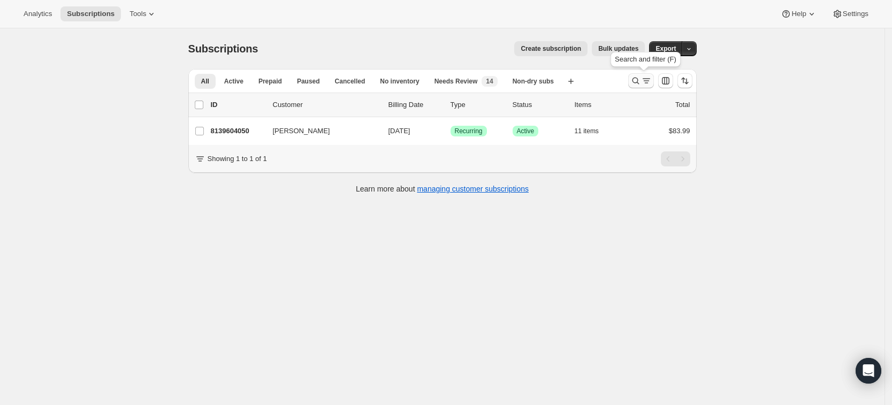
click at [634, 83] on icon "Search and filter results" at bounding box center [635, 80] width 11 height 11
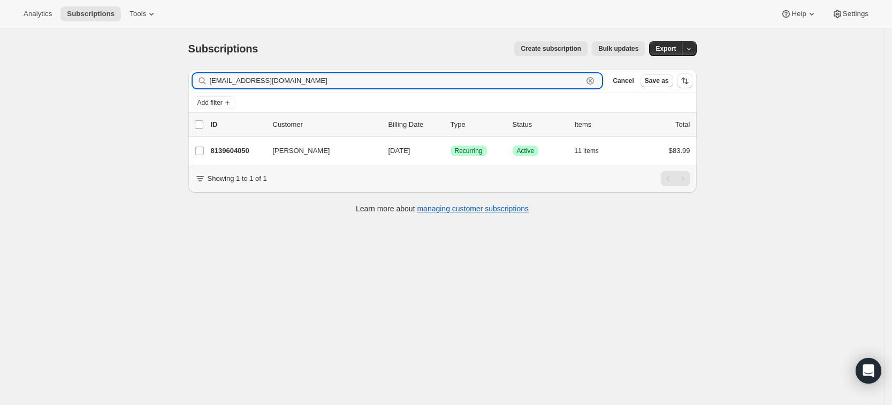
click at [595, 81] on icon "button" at bounding box center [590, 80] width 11 height 11
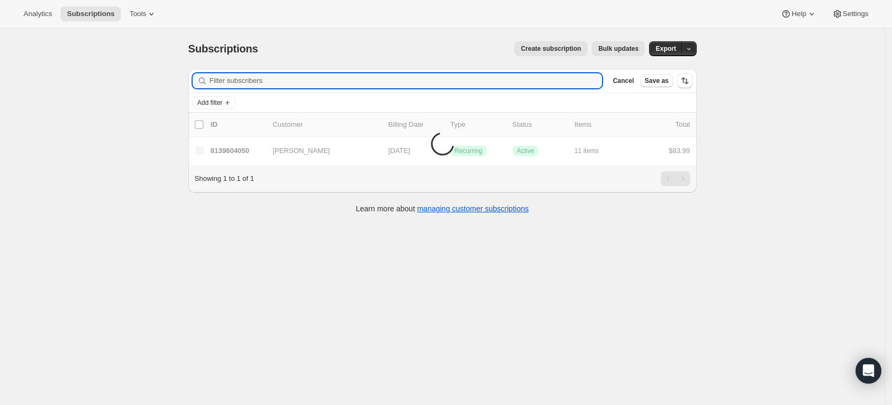
paste input "katilynroberts23@yahoo.com"
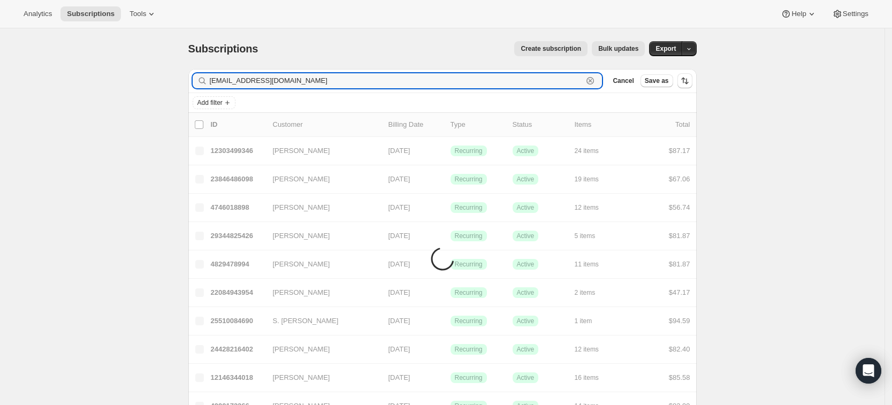
type input "katilynroberts23@yahoo.com"
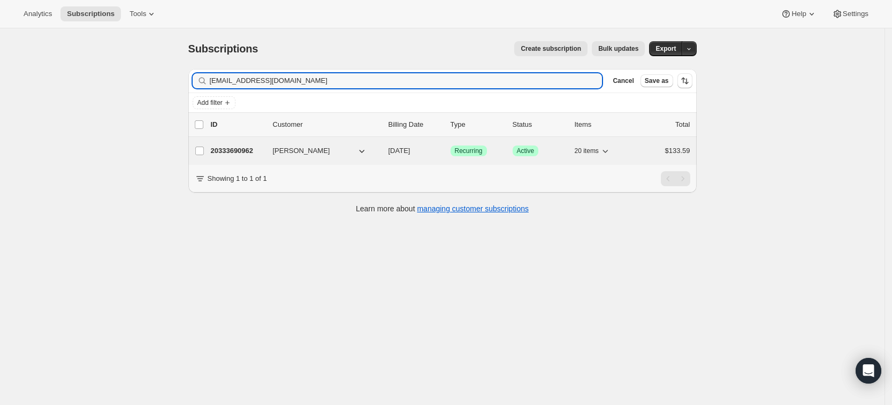
click at [239, 145] on p "20333690962" at bounding box center [237, 150] width 53 height 11
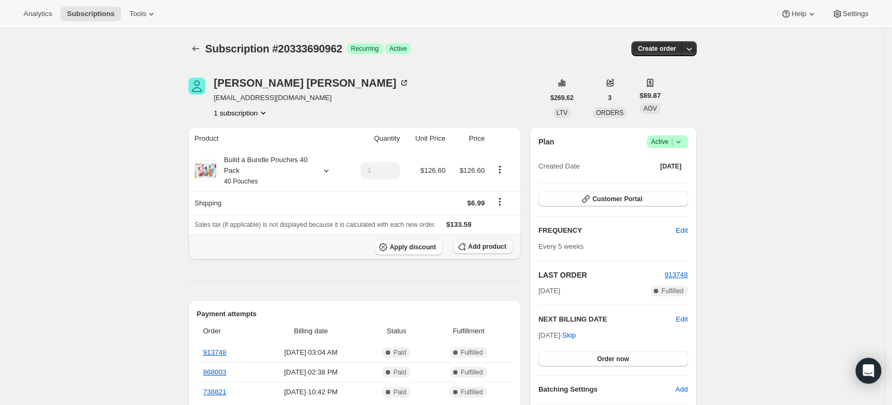
click at [473, 251] on button "Add product" at bounding box center [482, 246] width 59 height 15
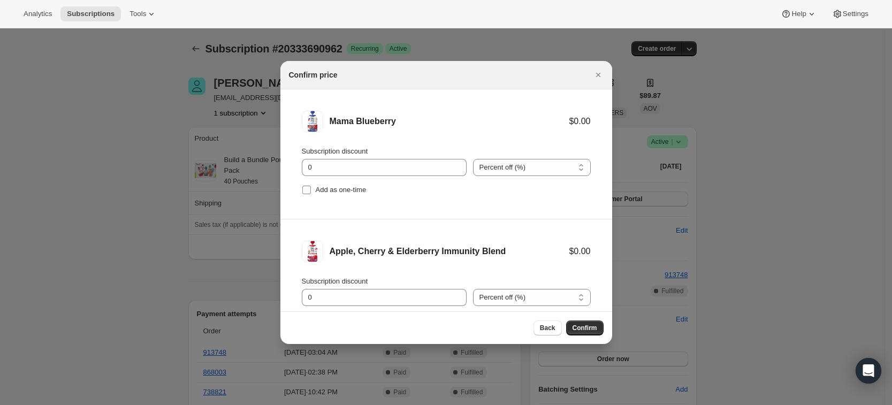
click at [334, 195] on span "Add as one-time" at bounding box center [341, 190] width 51 height 11
click at [311, 194] on input "Add as one-time" at bounding box center [306, 190] width 9 height 9
checkbox input "true"
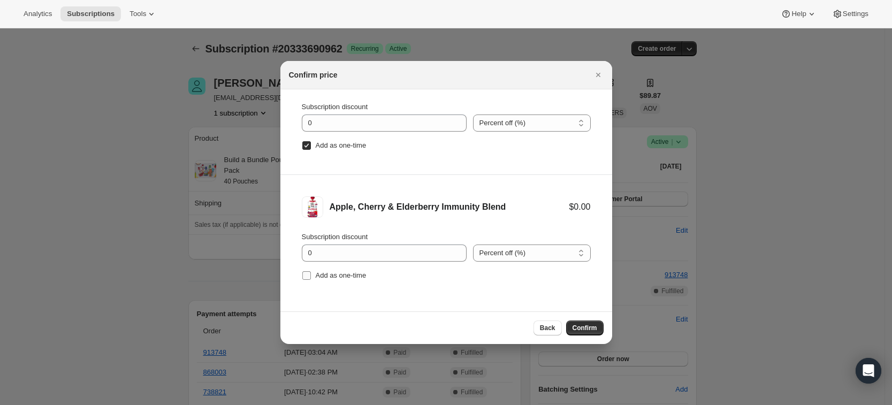
click at [342, 280] on span "Add as one-time" at bounding box center [341, 275] width 51 height 11
click at [311, 280] on input "Add as one-time" at bounding box center [306, 275] width 9 height 9
checkbox input "true"
click at [589, 328] on span "Confirm" at bounding box center [584, 328] width 25 height 9
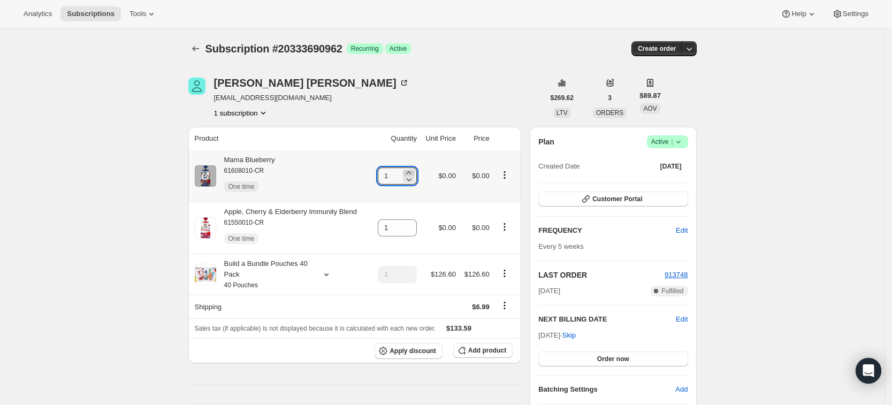
click at [411, 172] on icon at bounding box center [408, 172] width 5 height 3
type input "3"
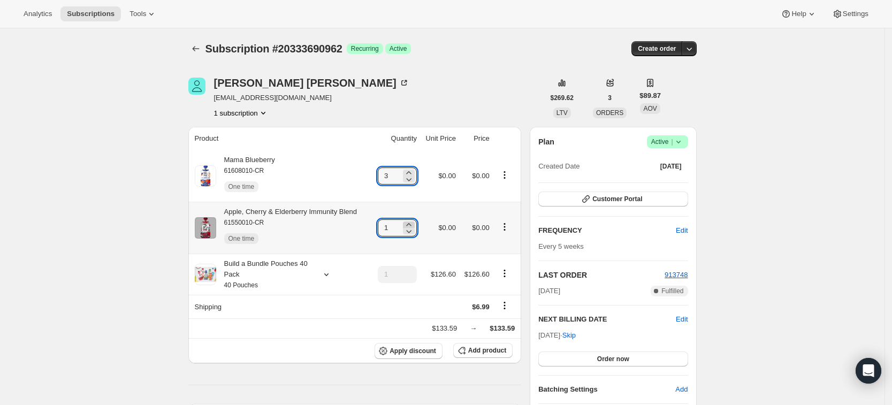
click at [411, 224] on icon at bounding box center [408, 224] width 5 height 3
type input "3"
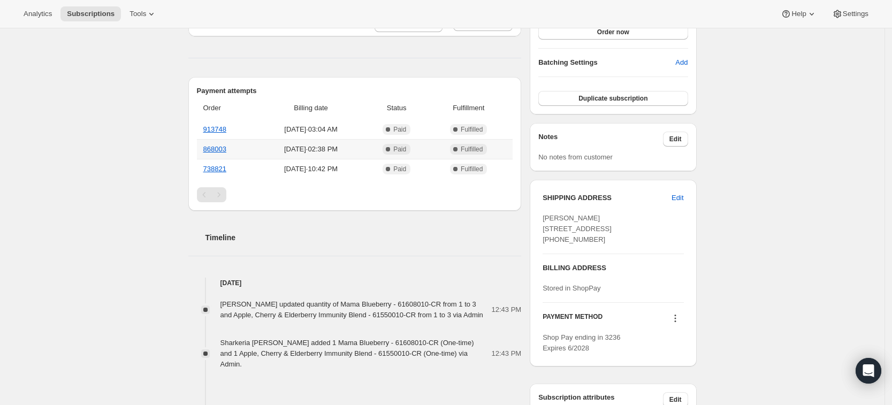
scroll to position [0, 0]
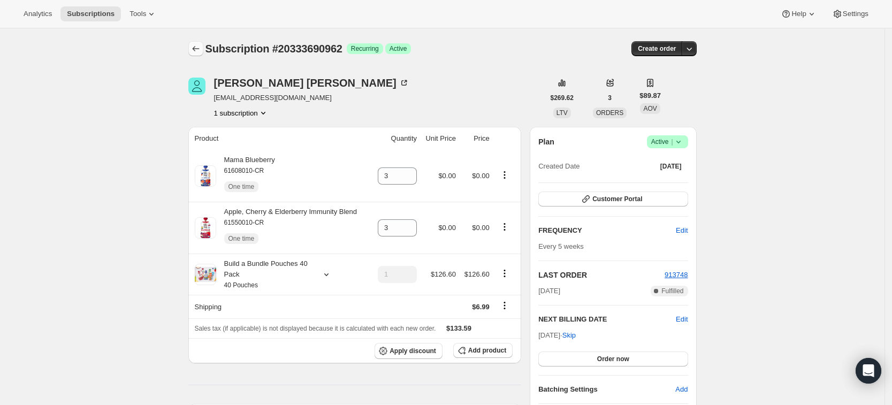
click at [201, 48] on icon "Subscriptions" at bounding box center [195, 48] width 11 height 11
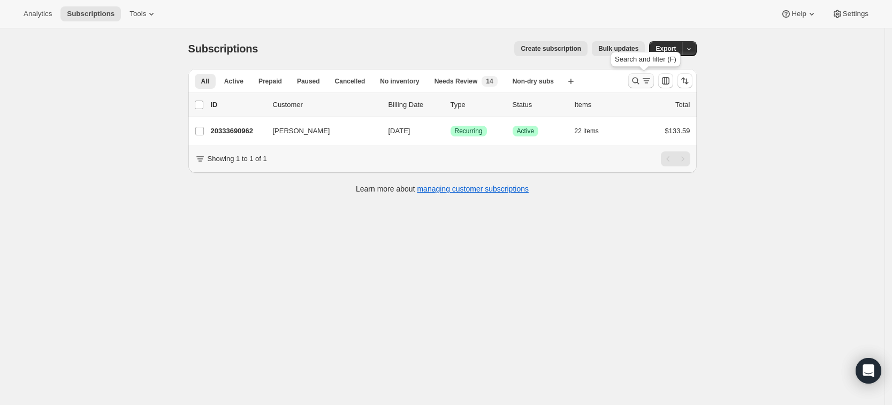
click at [641, 81] on icon "Search and filter results" at bounding box center [635, 80] width 11 height 11
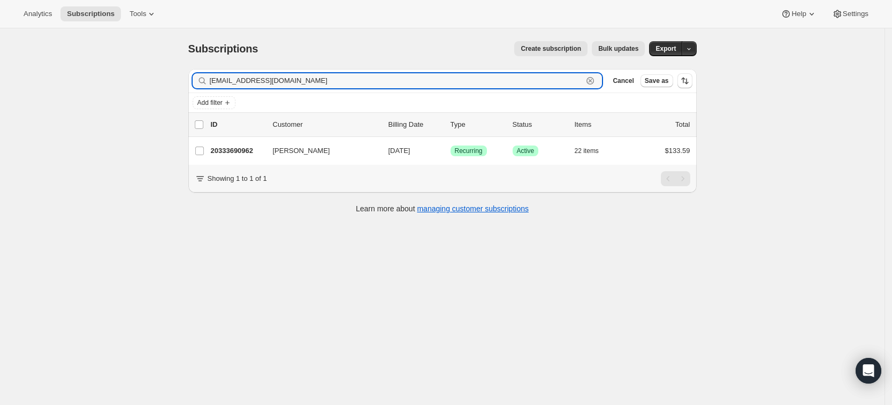
click at [592, 81] on icon "button" at bounding box center [590, 81] width 4 height 4
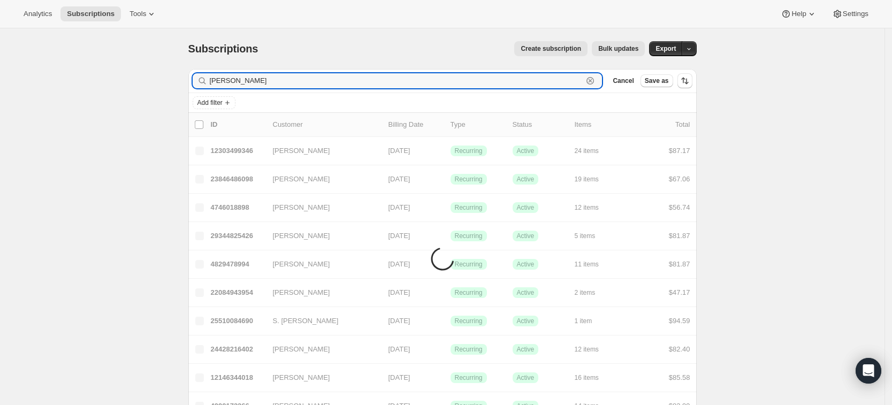
type input "mara jenks"
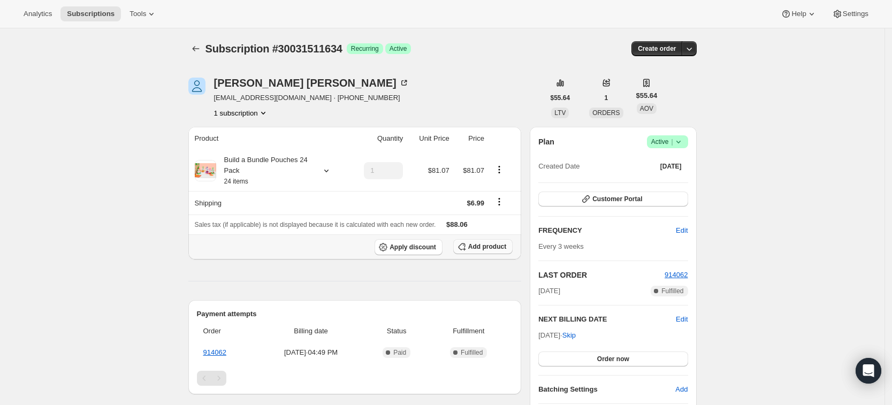
click at [478, 250] on button "Add product" at bounding box center [482, 246] width 59 height 15
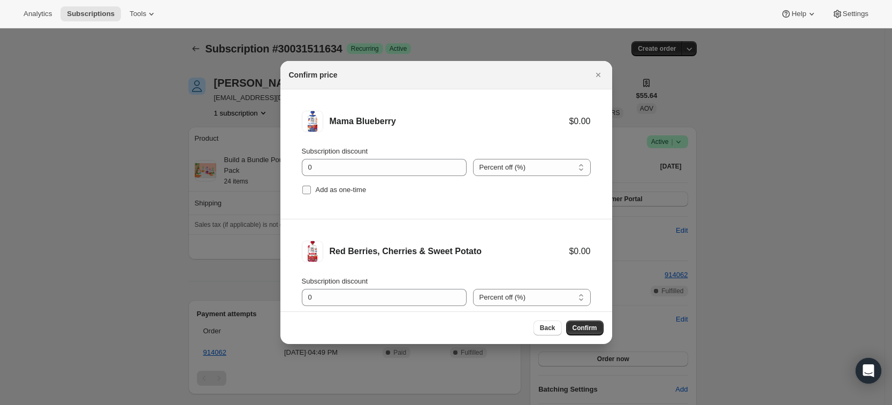
click at [336, 194] on span "Add as one-time" at bounding box center [341, 190] width 51 height 8
click at [311, 194] on input "Add as one-time" at bounding box center [306, 190] width 9 height 9
checkbox input "true"
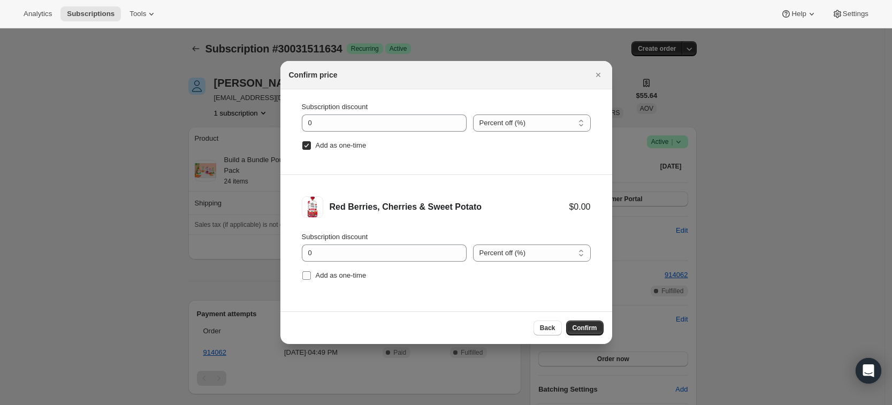
click at [347, 276] on span "Add as one-time" at bounding box center [341, 275] width 51 height 8
click at [311, 276] on input "Add as one-time" at bounding box center [306, 275] width 9 height 9
checkbox input "true"
click at [584, 326] on span "Confirm" at bounding box center [584, 328] width 25 height 9
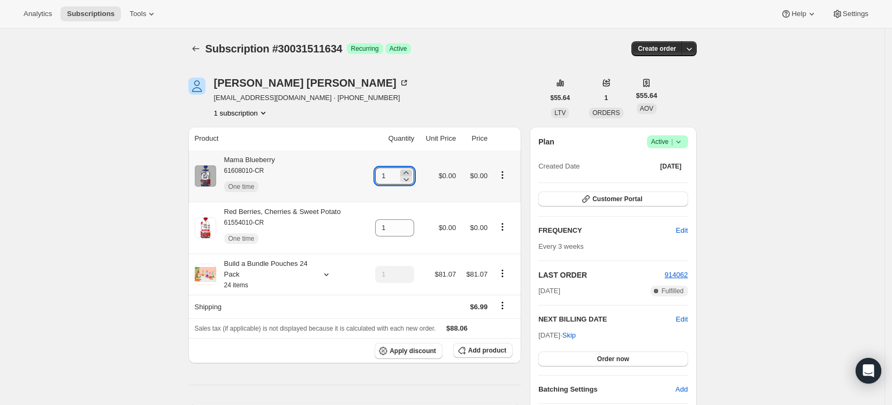
click at [407, 173] on icon at bounding box center [406, 172] width 11 height 11
type input "3"
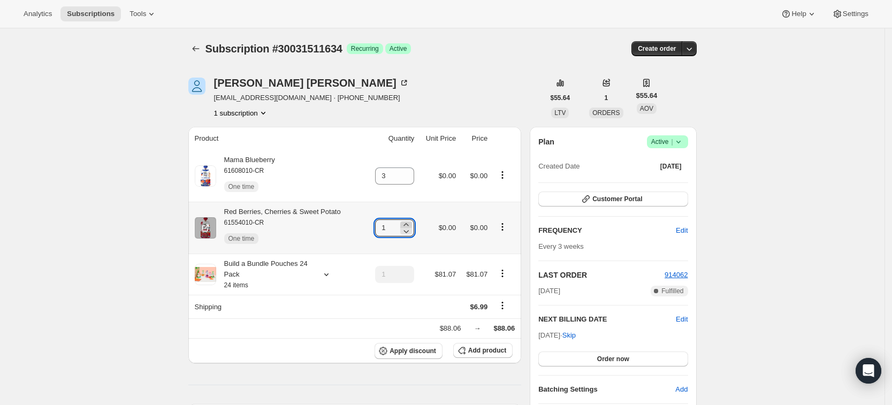
click at [409, 224] on icon at bounding box center [406, 224] width 5 height 3
type input "3"
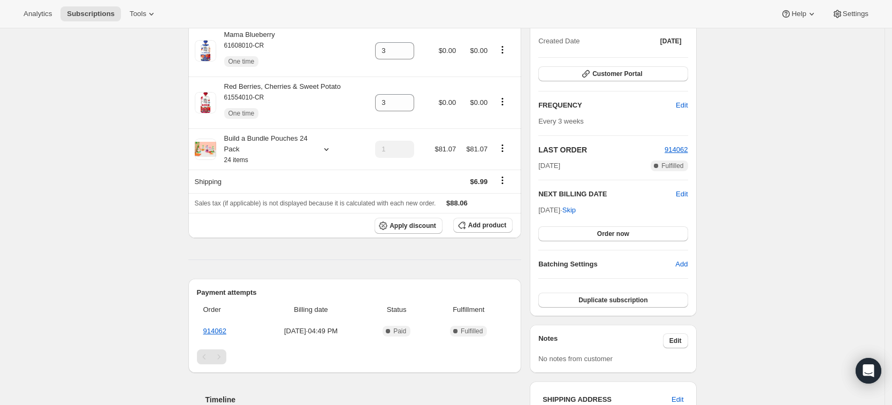
scroll to position [0, 0]
